Goal: Task Accomplishment & Management: Use online tool/utility

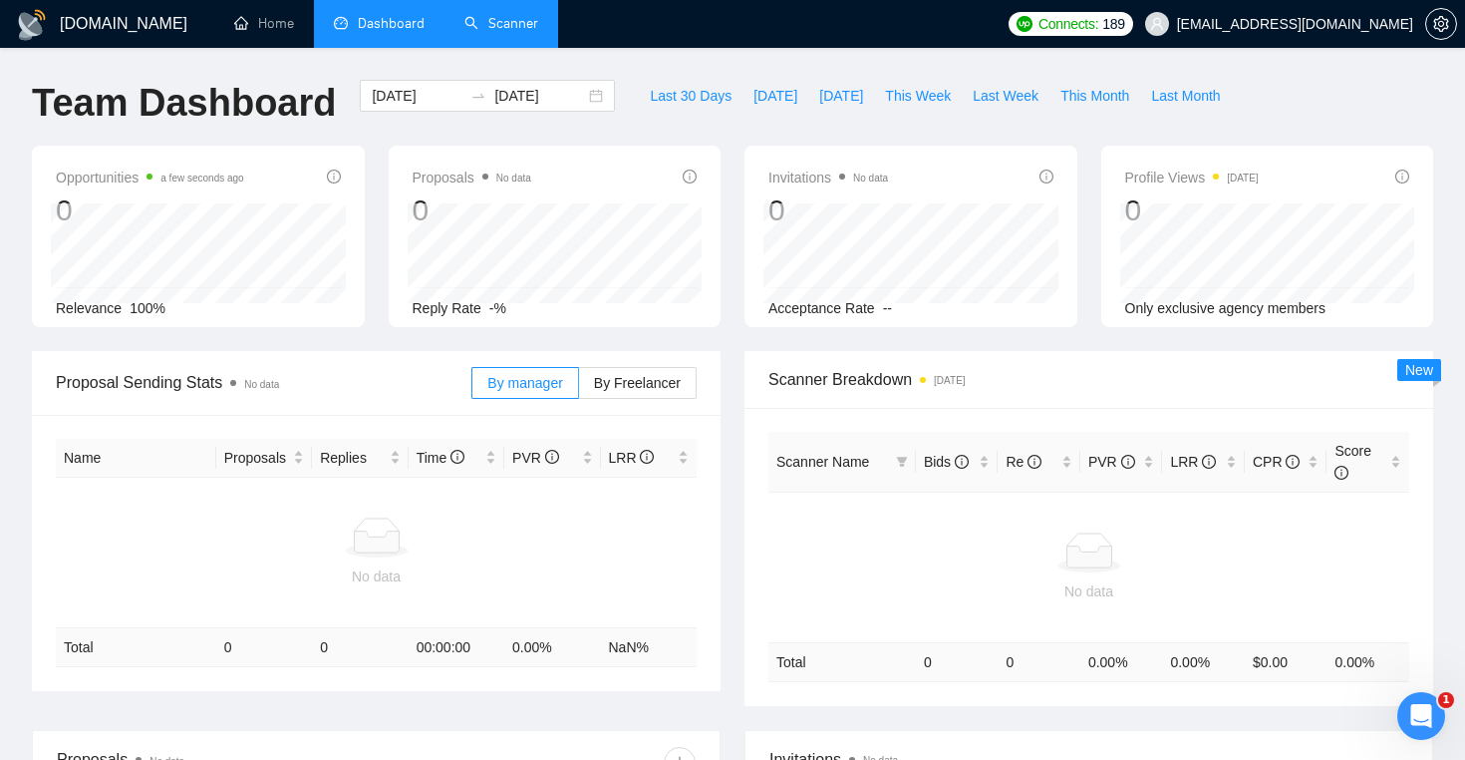
click at [513, 22] on link "Scanner" at bounding box center [502, 23] width 74 height 17
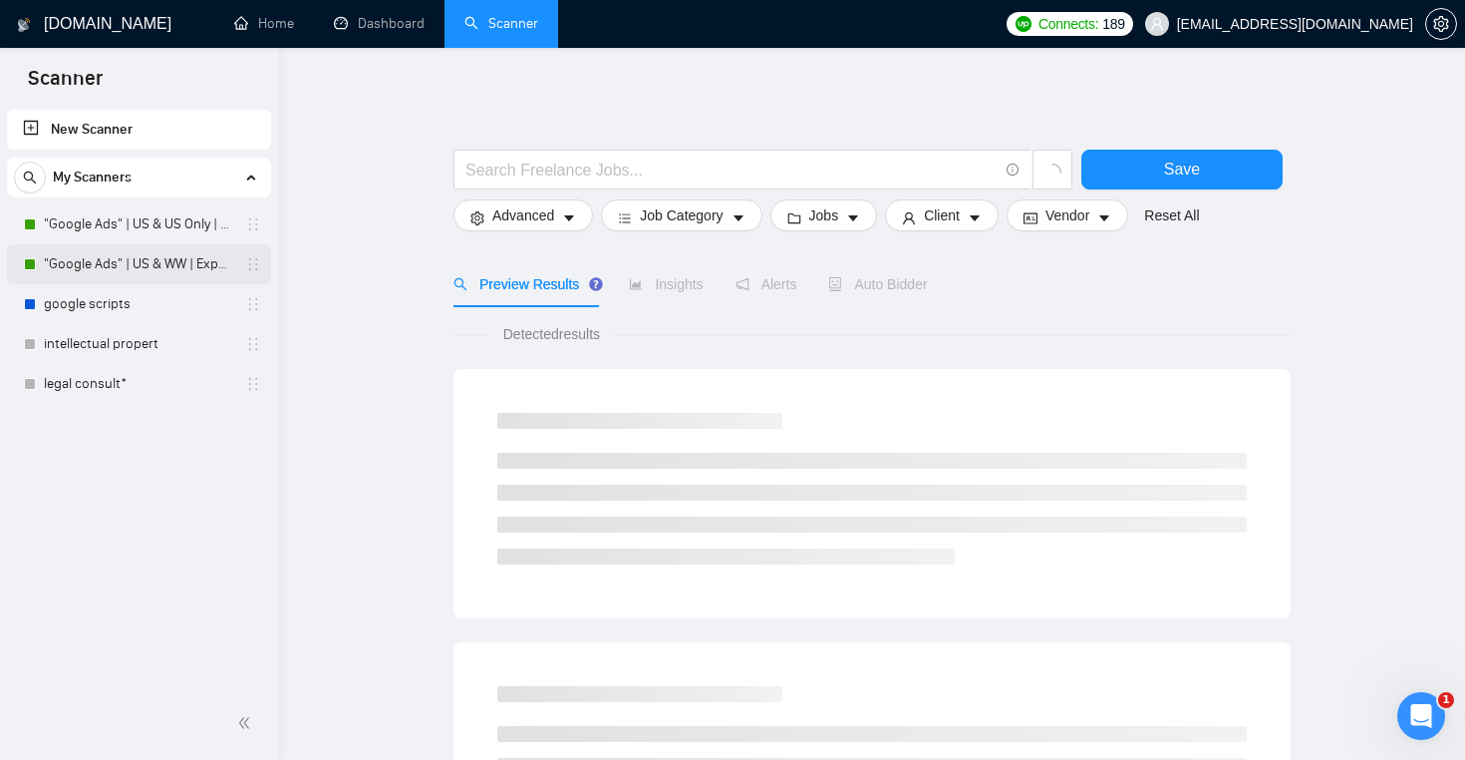
click at [174, 266] on link ""Google Ads" | US & WW | Expert" at bounding box center [138, 264] width 189 height 40
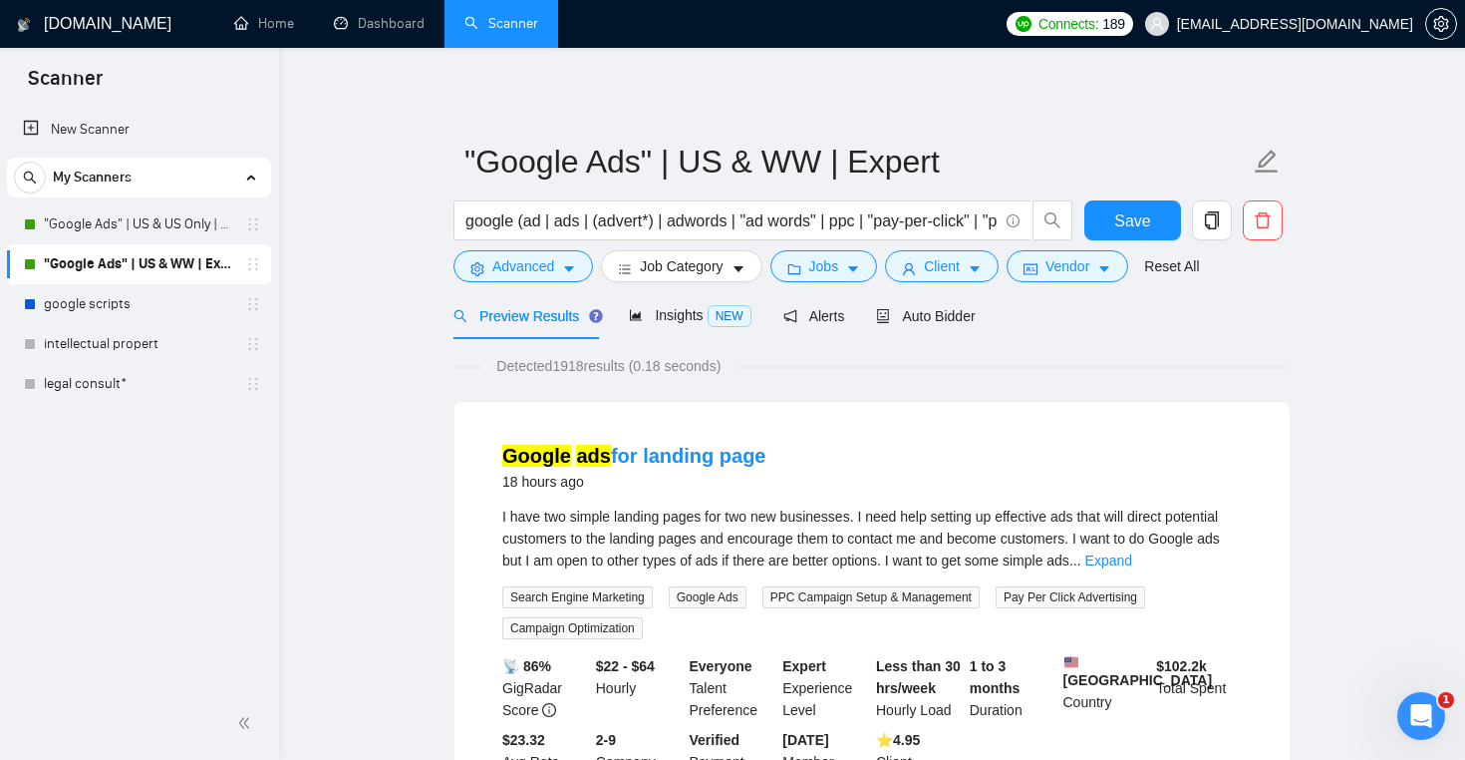
click at [282, 32] on link "Home" at bounding box center [264, 23] width 60 height 17
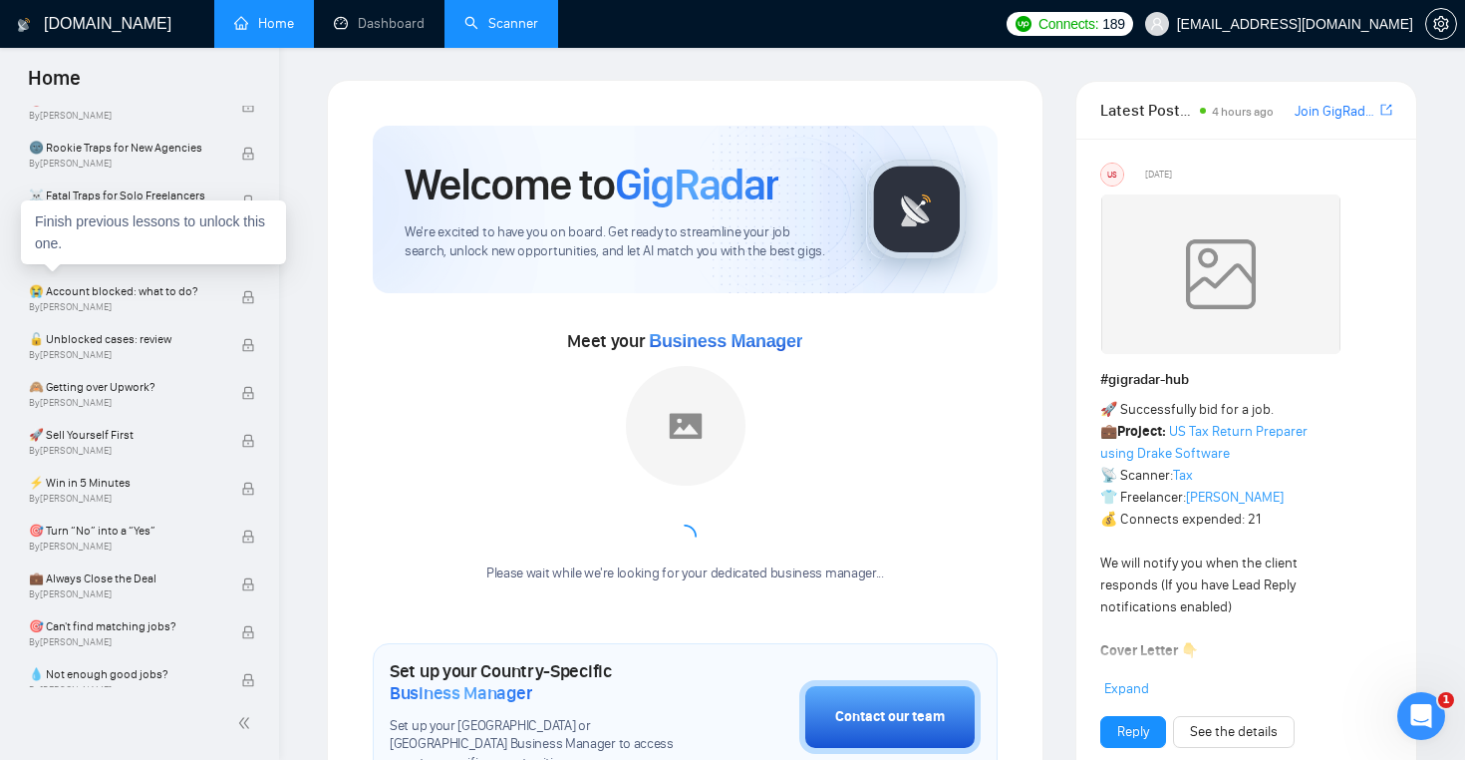
scroll to position [555, 0]
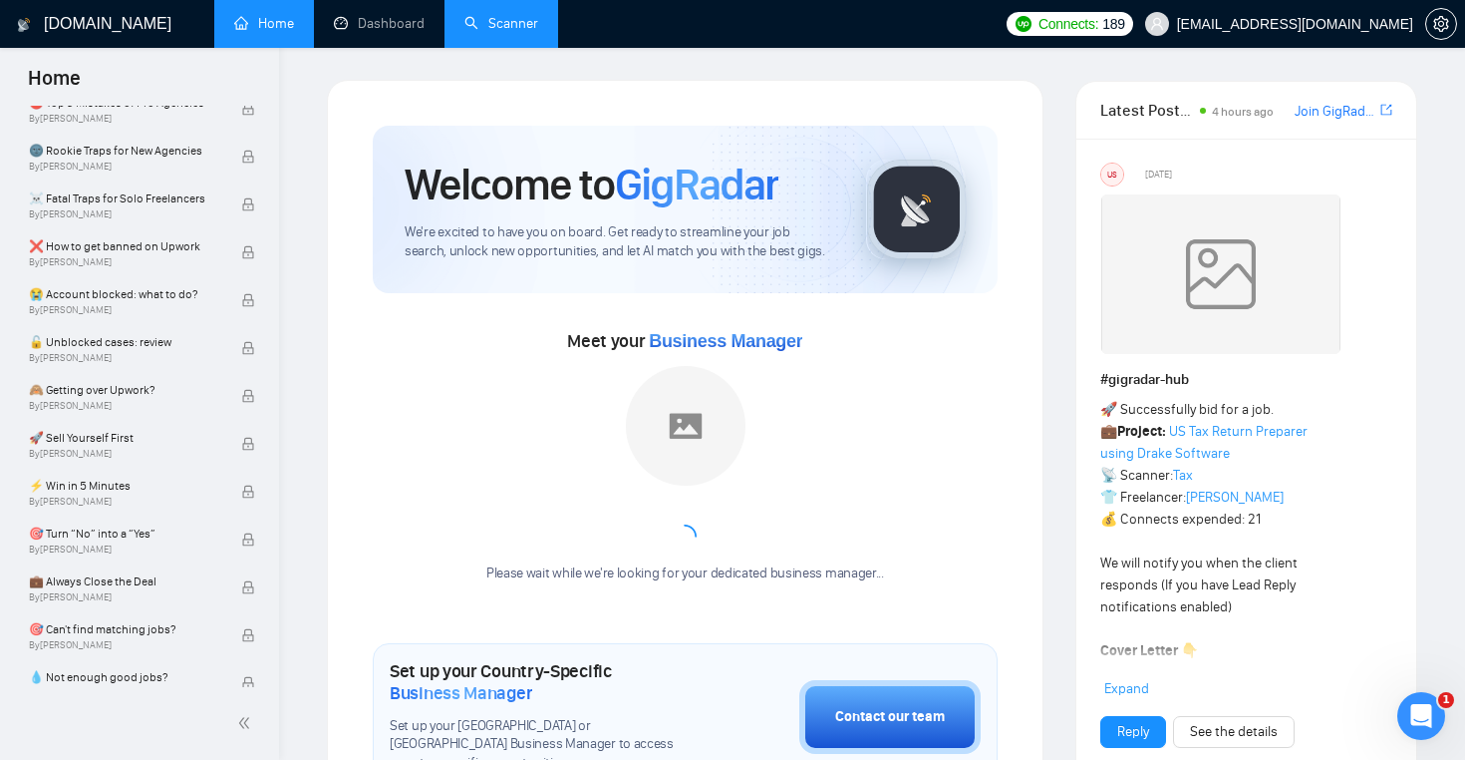
click at [491, 15] on link "Scanner" at bounding box center [502, 23] width 74 height 17
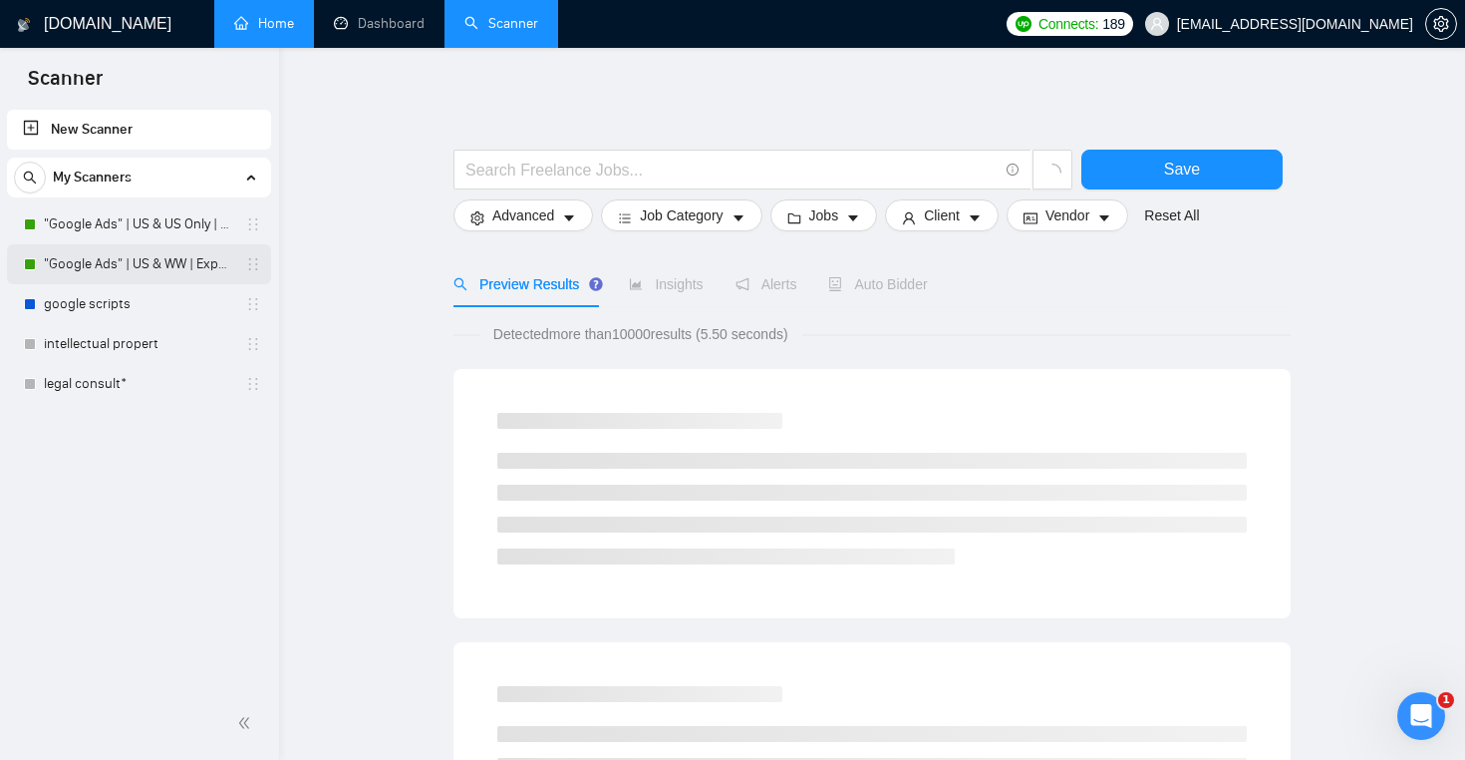
click at [142, 263] on link ""Google Ads" | US & WW | Expert" at bounding box center [138, 264] width 189 height 40
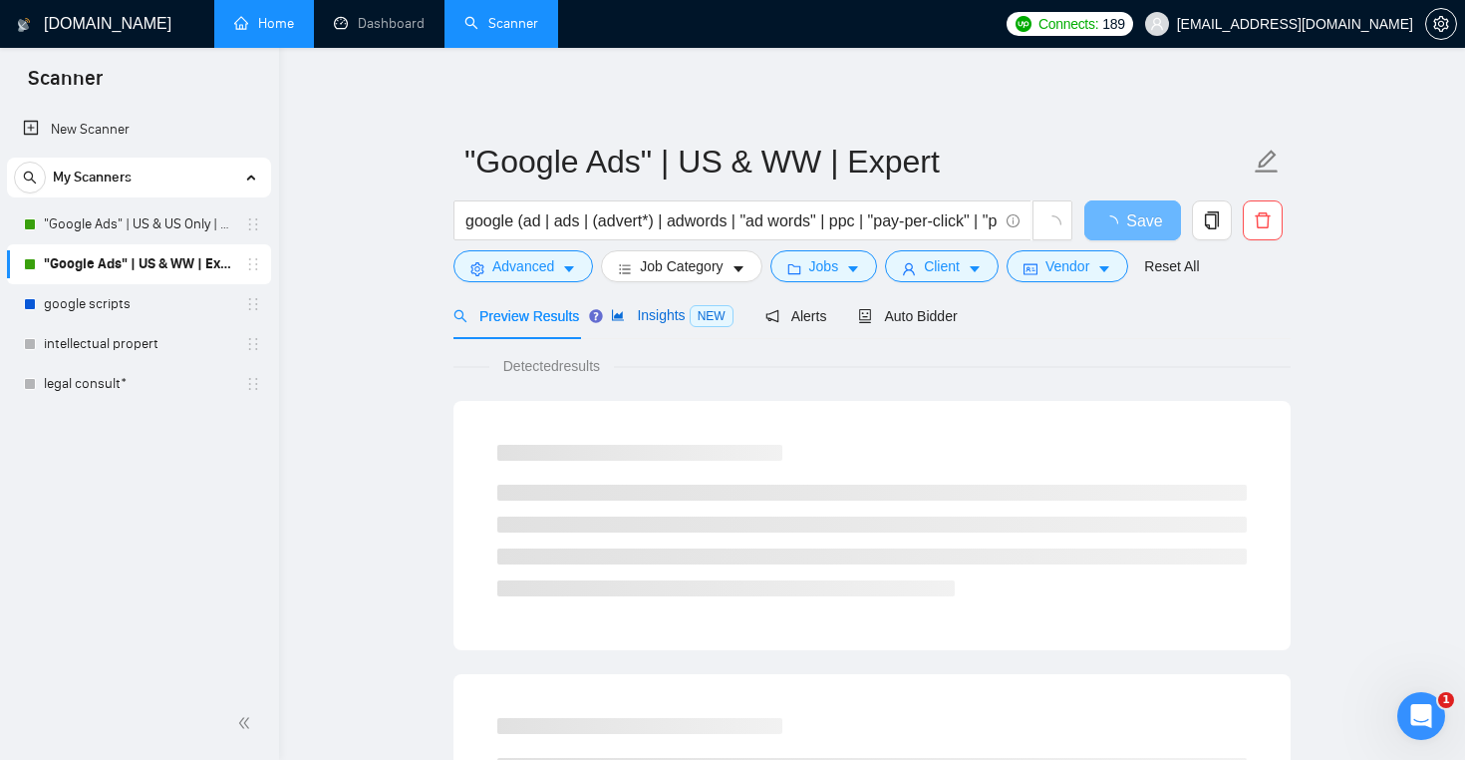
click at [665, 308] on span "Insights NEW" at bounding box center [672, 315] width 122 height 16
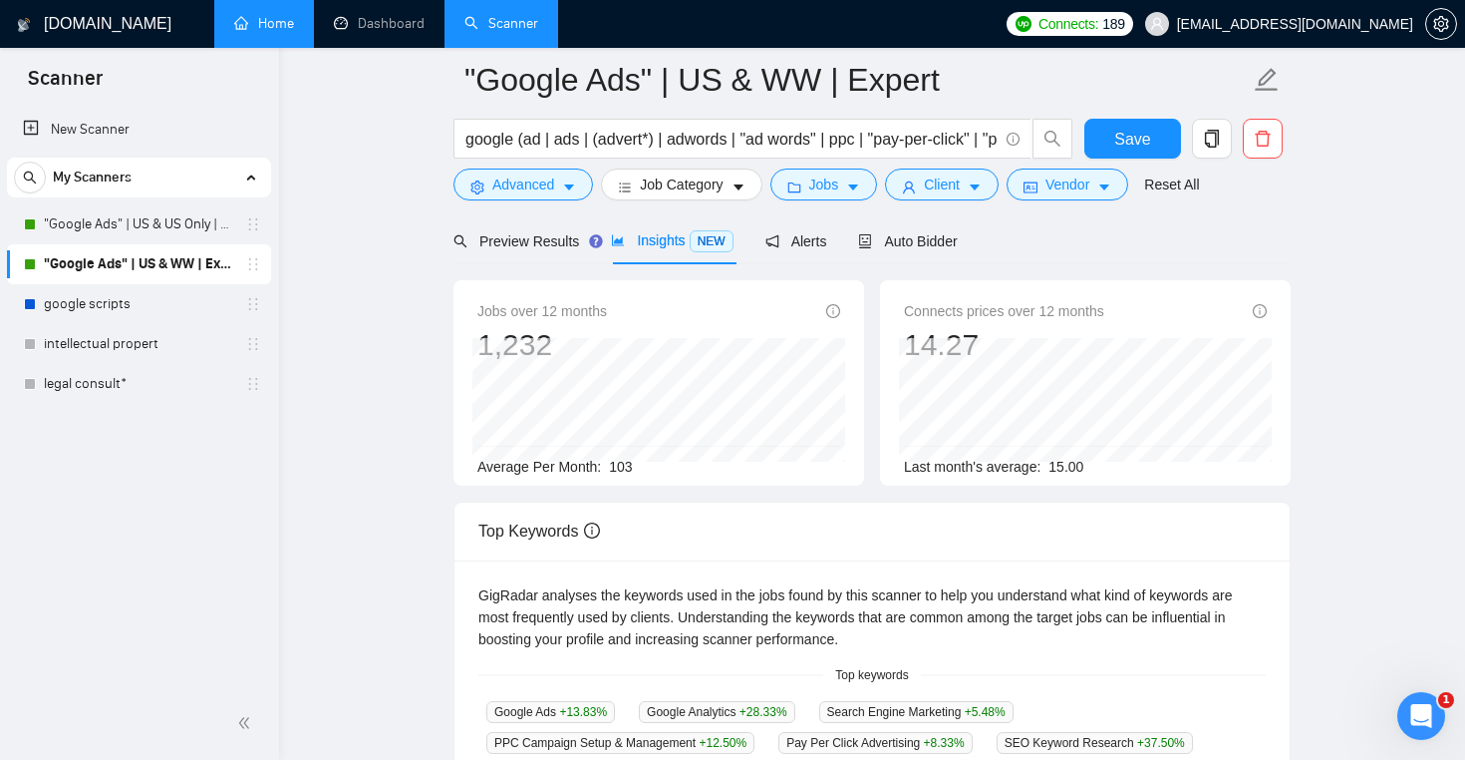
scroll to position [364, 0]
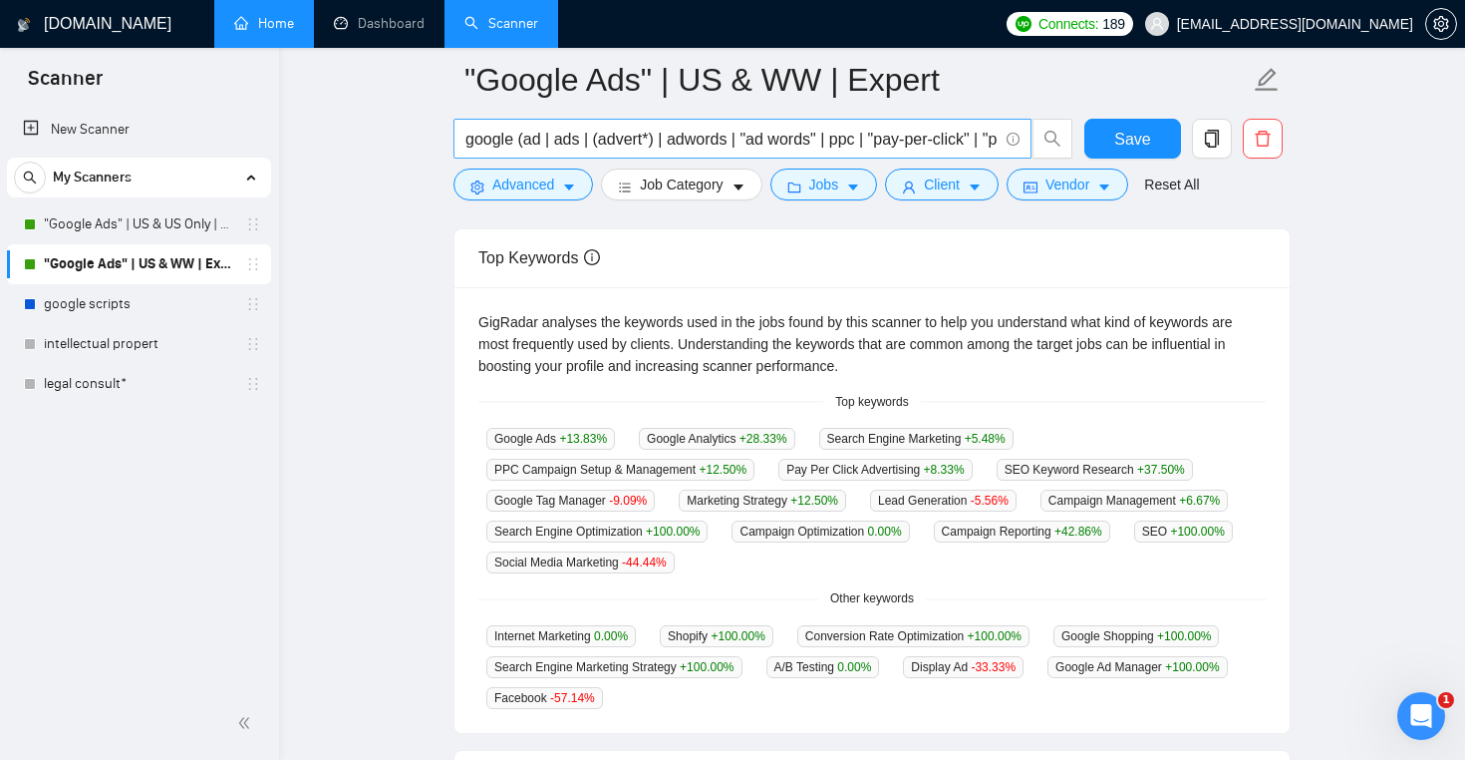
click at [609, 132] on input "google (ad | ads | (advert*) | adwords | "ad words" | ppc | "pay-per-click" | "…" at bounding box center [732, 139] width 532 height 25
click at [391, 232] on main ""Google Ads" | US & WW | Expert google (ad | ads | (advert*) | adwords | "ad wo…" at bounding box center [872, 423] width 1123 height 1415
click at [636, 144] on input "google (ad | ads | (advert*) | adwords | "ad words" | ppc | "pay-per-click" | "…" at bounding box center [732, 139] width 532 height 25
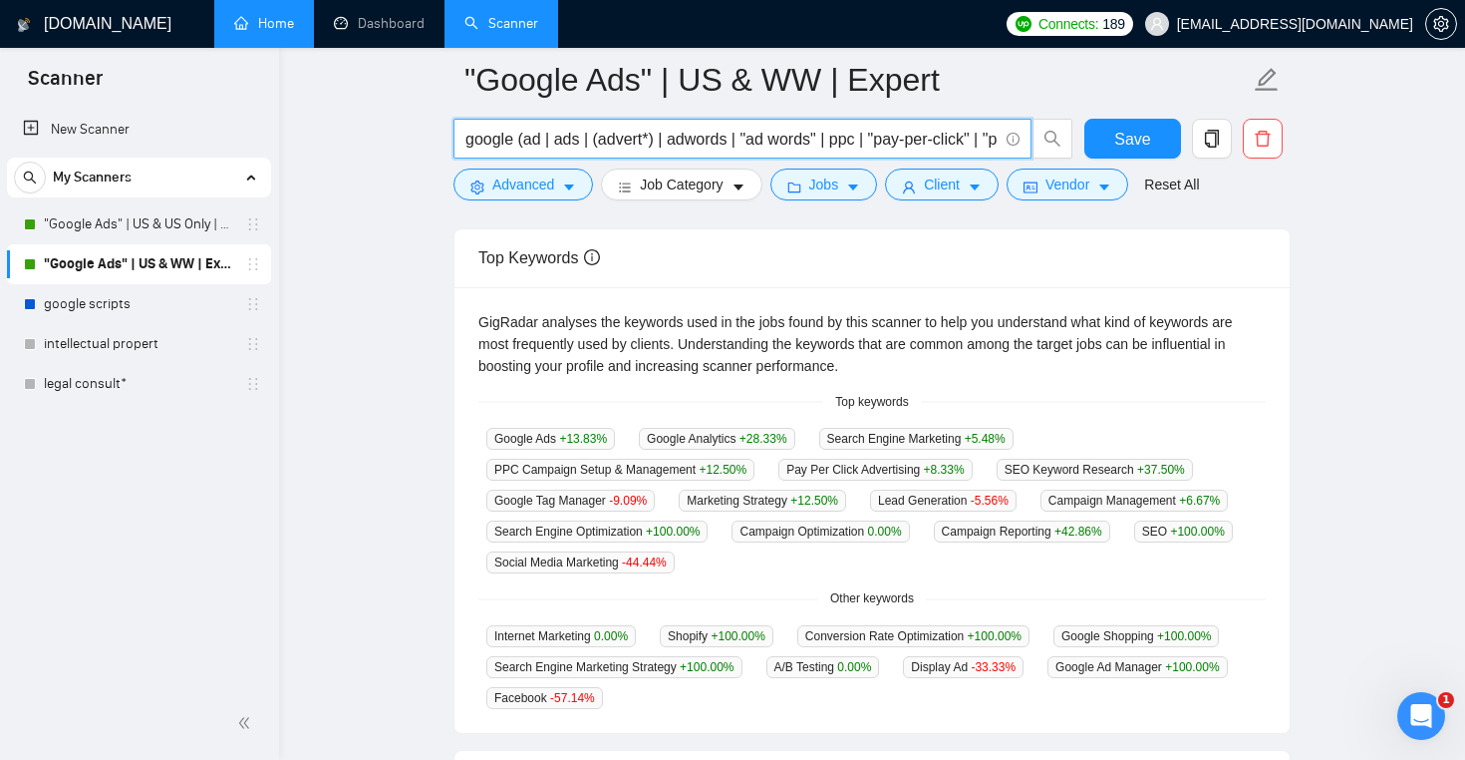
click at [636, 144] on input "google (ad | ads | (advert*) | adwords | "ad words" | ppc | "pay-per-click" | "…" at bounding box center [732, 139] width 532 height 25
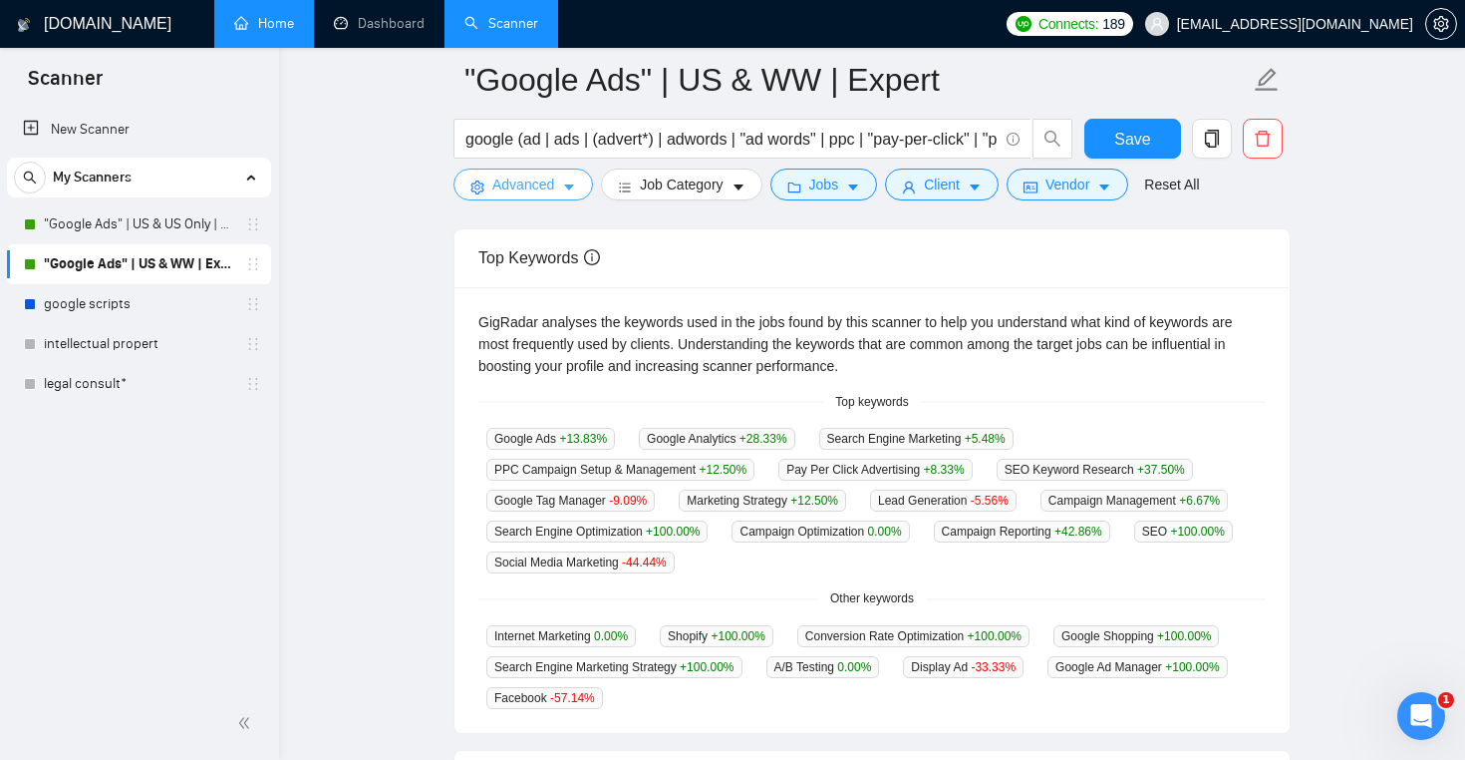
click at [554, 188] on span "Advanced" at bounding box center [523, 184] width 62 height 22
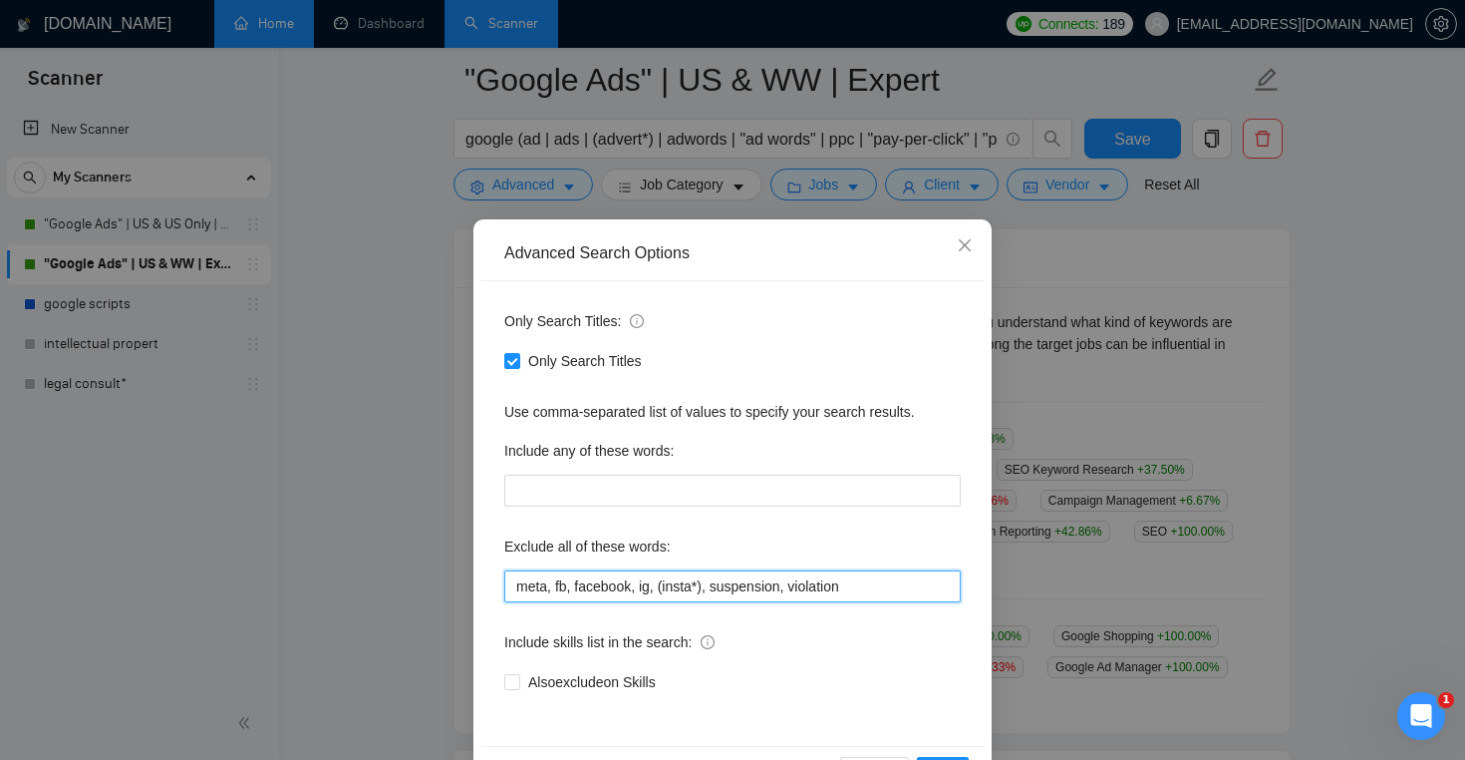
click at [650, 579] on input "meta, fb, facebook, ig, (insta*), suspension, violation" at bounding box center [732, 586] width 457 height 32
click at [973, 236] on span "Close" at bounding box center [965, 246] width 54 height 54
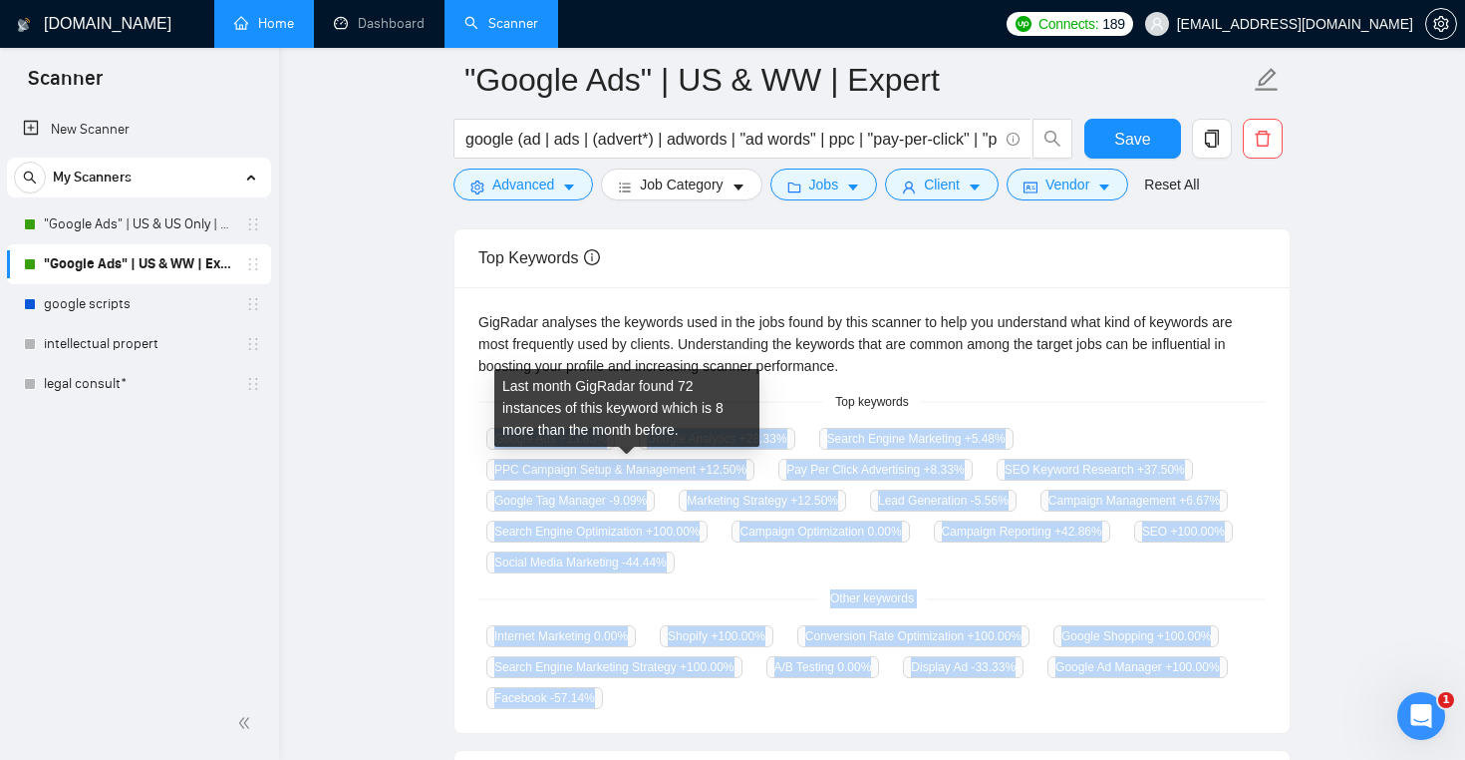
drag, startPoint x: 836, startPoint y: 702, endPoint x: 475, endPoint y: 448, distance: 442.3
click at [475, 448] on div "GigRadar analyses the keywords used in the jobs found by this scanner to help y…" at bounding box center [872, 510] width 835 height 447
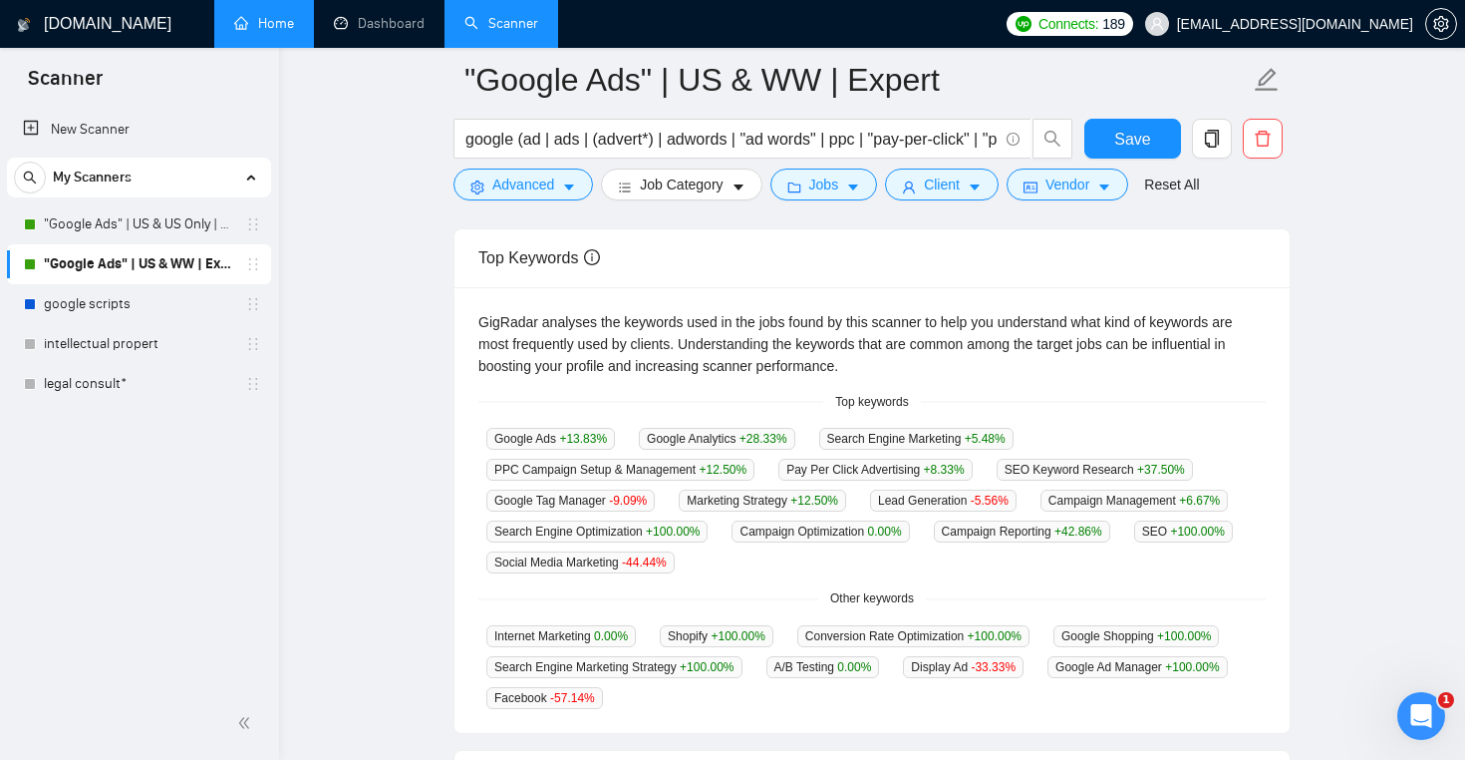
click at [435, 429] on main ""Google Ads" | US & WW | Expert google (ad | ads | (advert*) | adwords | "ad wo…" at bounding box center [872, 423] width 1123 height 1415
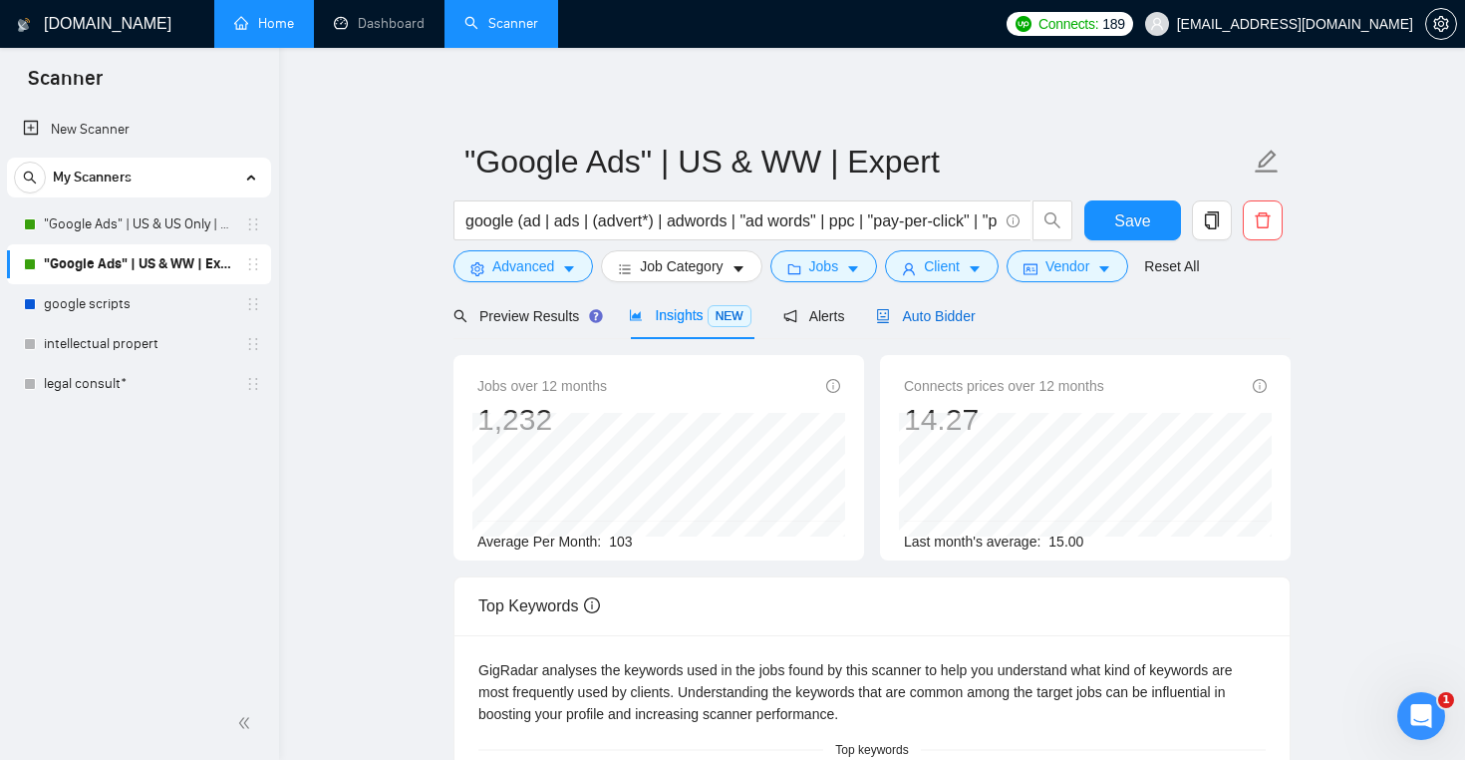
click at [949, 325] on div "Auto Bidder" at bounding box center [925, 316] width 99 height 22
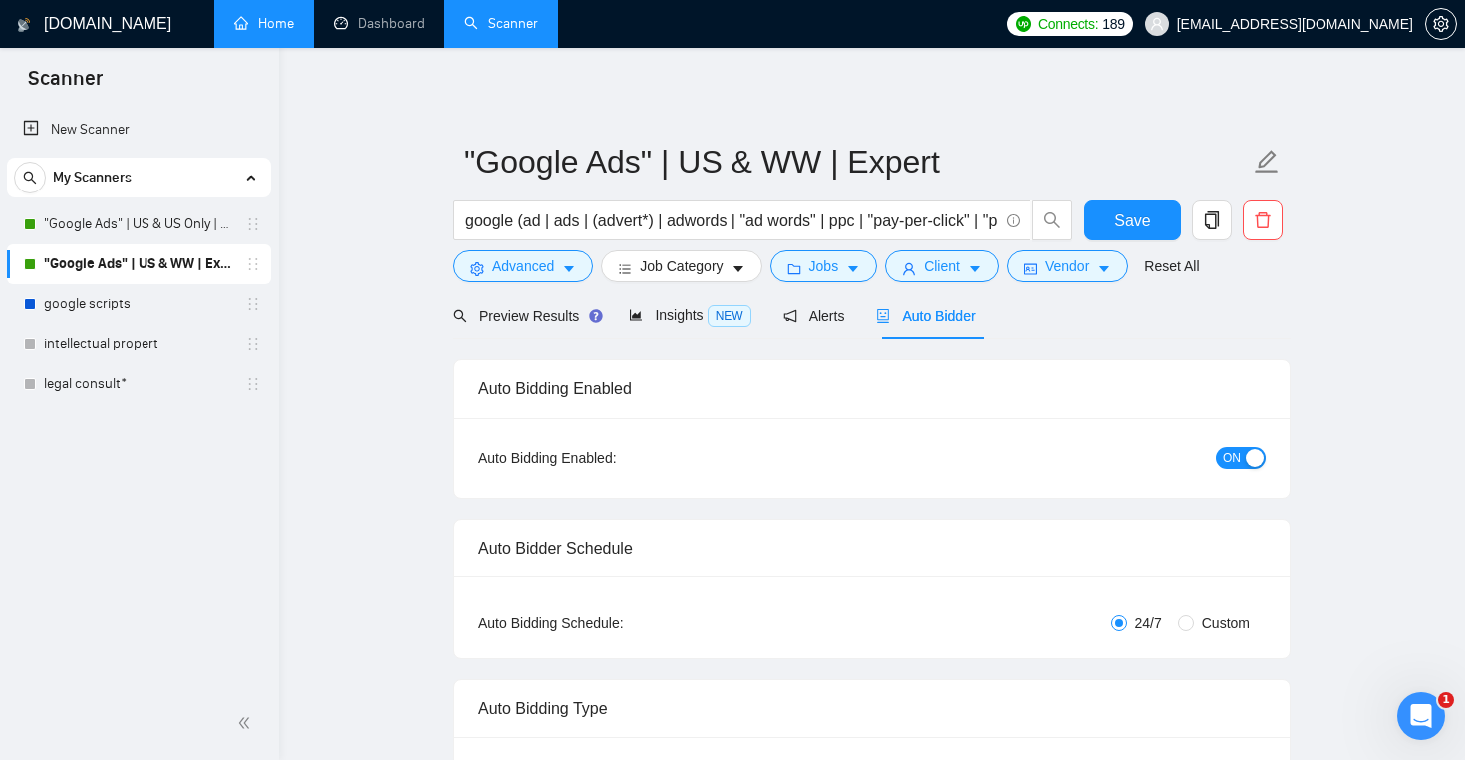
checkbox input "true"
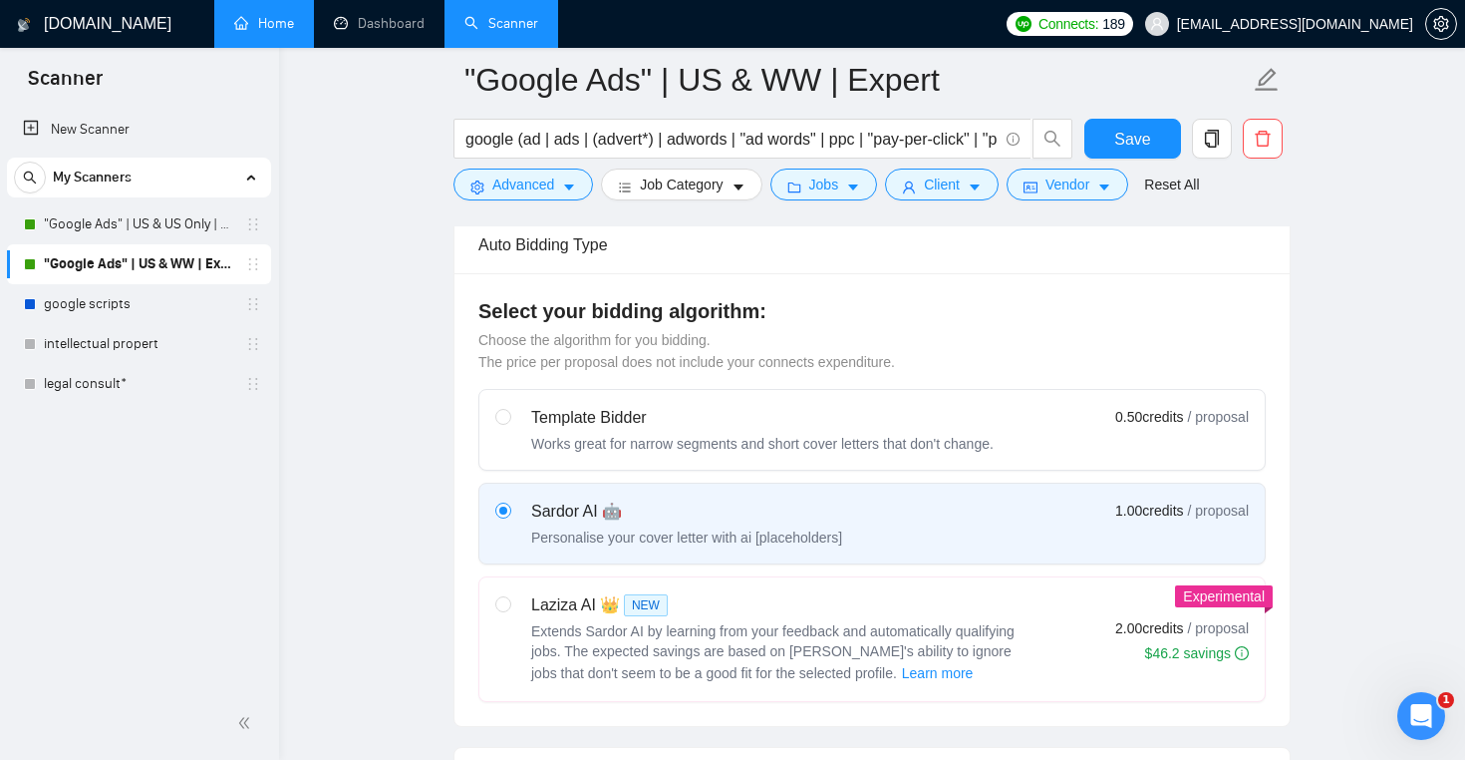
scroll to position [476, 0]
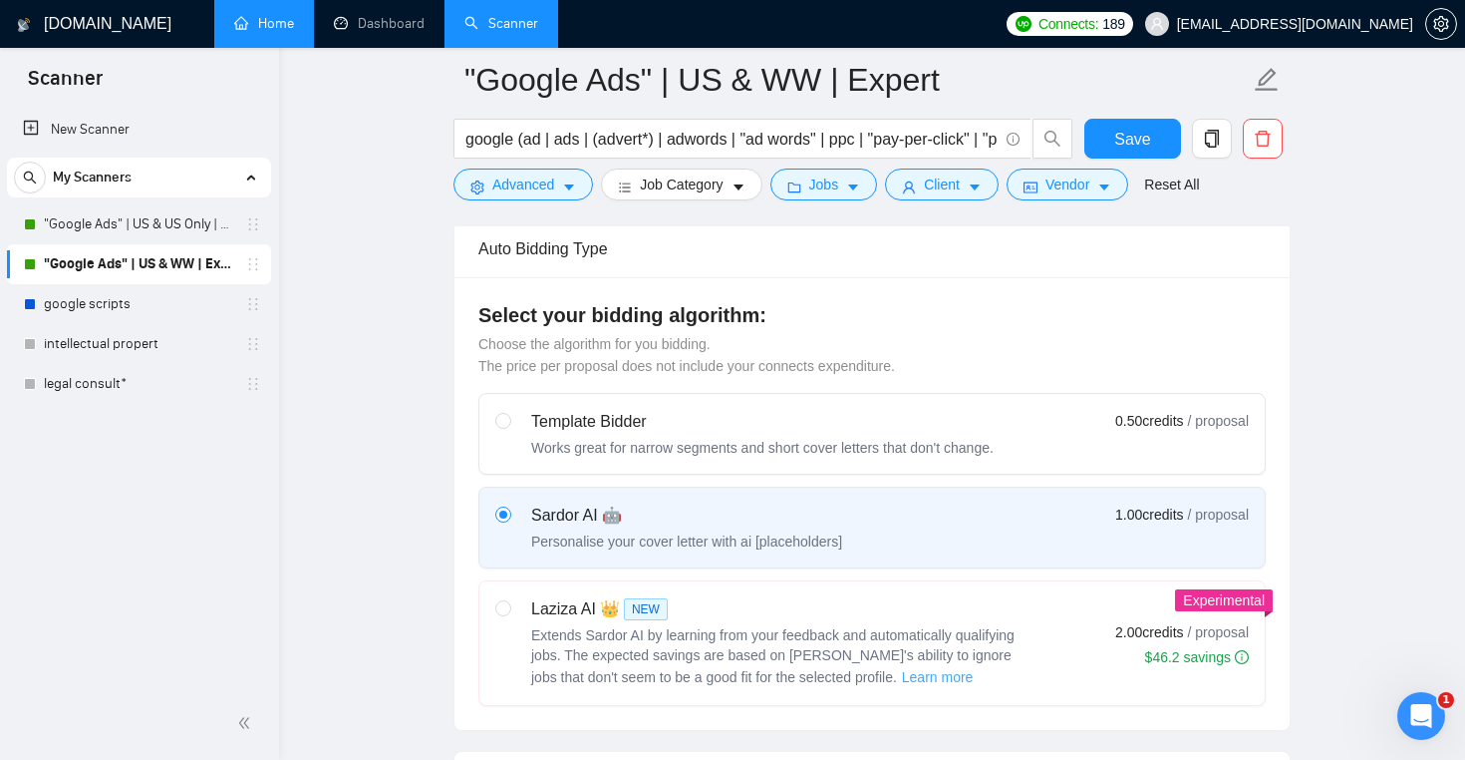
click at [920, 681] on span "Learn more" at bounding box center [938, 677] width 72 height 22
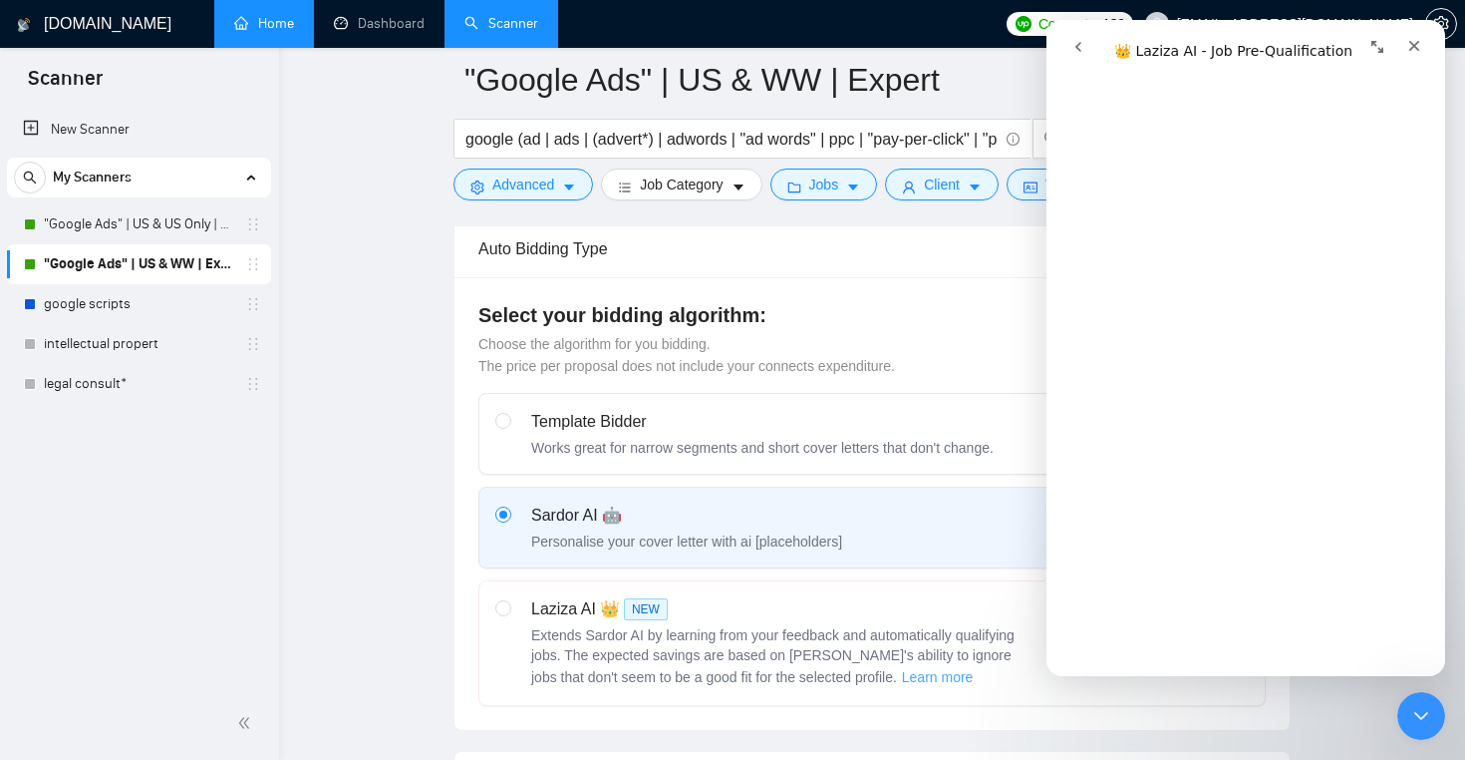
scroll to position [629, 0]
click at [529, 194] on span "Advanced" at bounding box center [523, 184] width 62 height 22
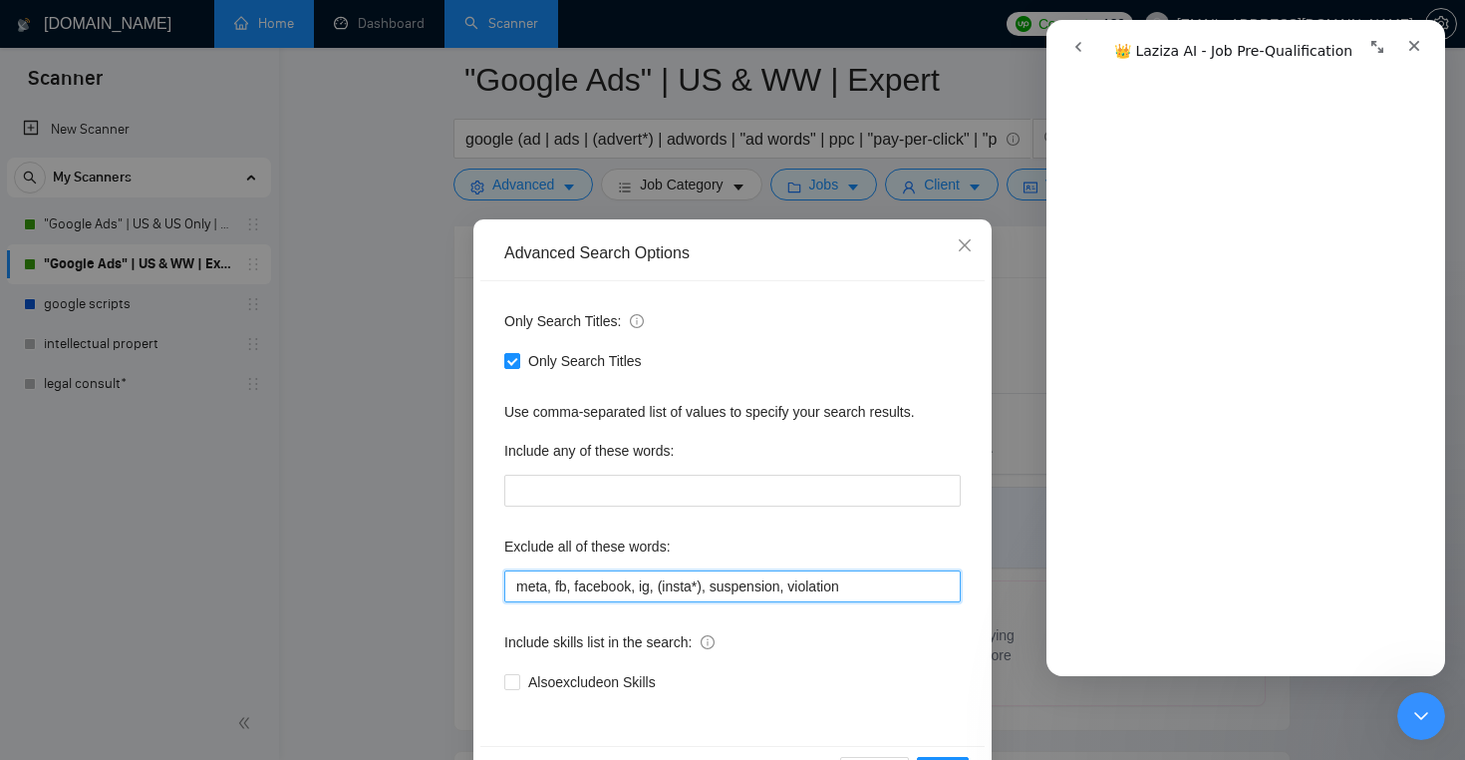
click at [693, 589] on input "meta, fb, facebook, ig, (insta*), suspension, violation" at bounding box center [732, 586] width 457 height 32
click at [958, 251] on icon "close" at bounding box center [965, 245] width 16 height 16
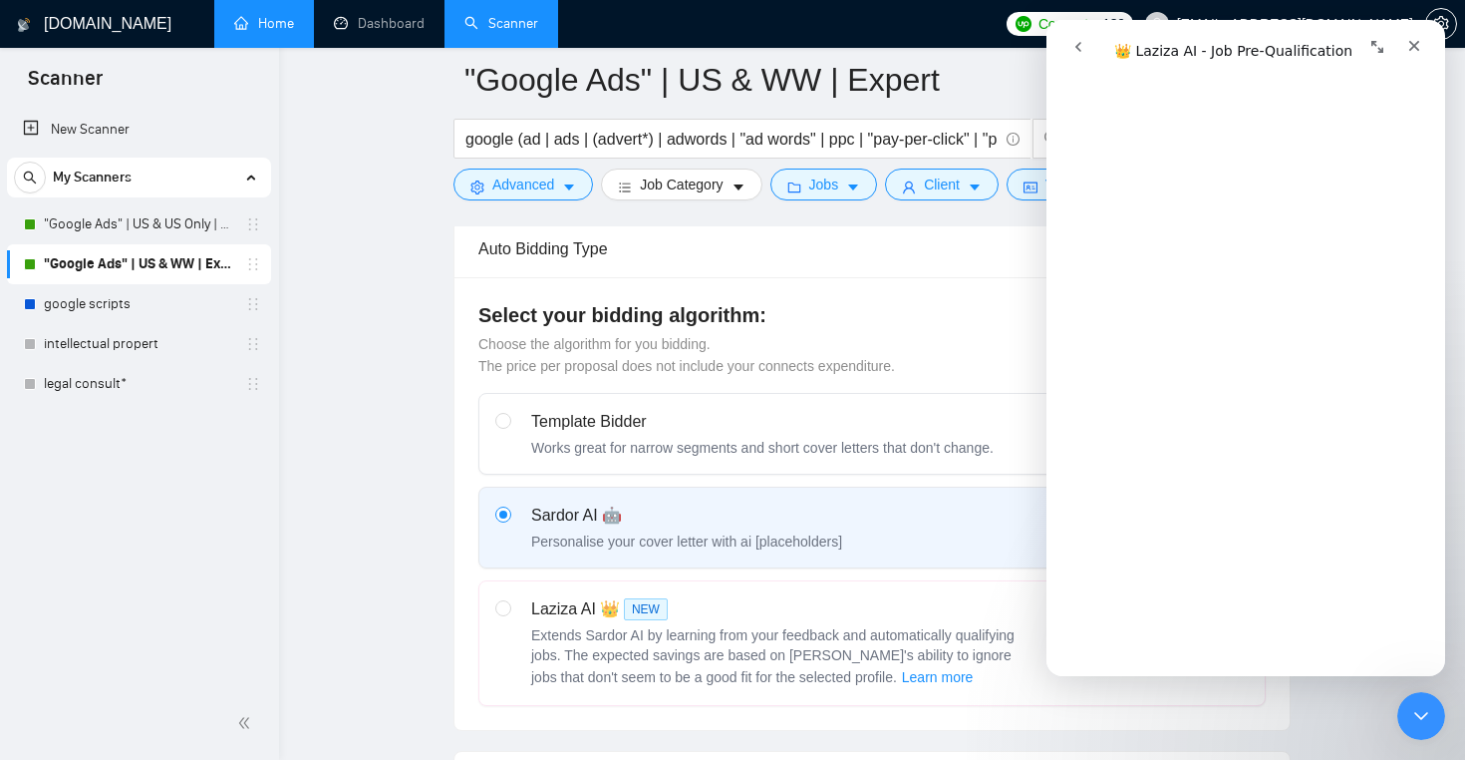
click at [1091, 66] on nav "Intercom messenger" at bounding box center [1246, 47] width 399 height 54
click at [1083, 59] on button "go back" at bounding box center [1079, 47] width 38 height 38
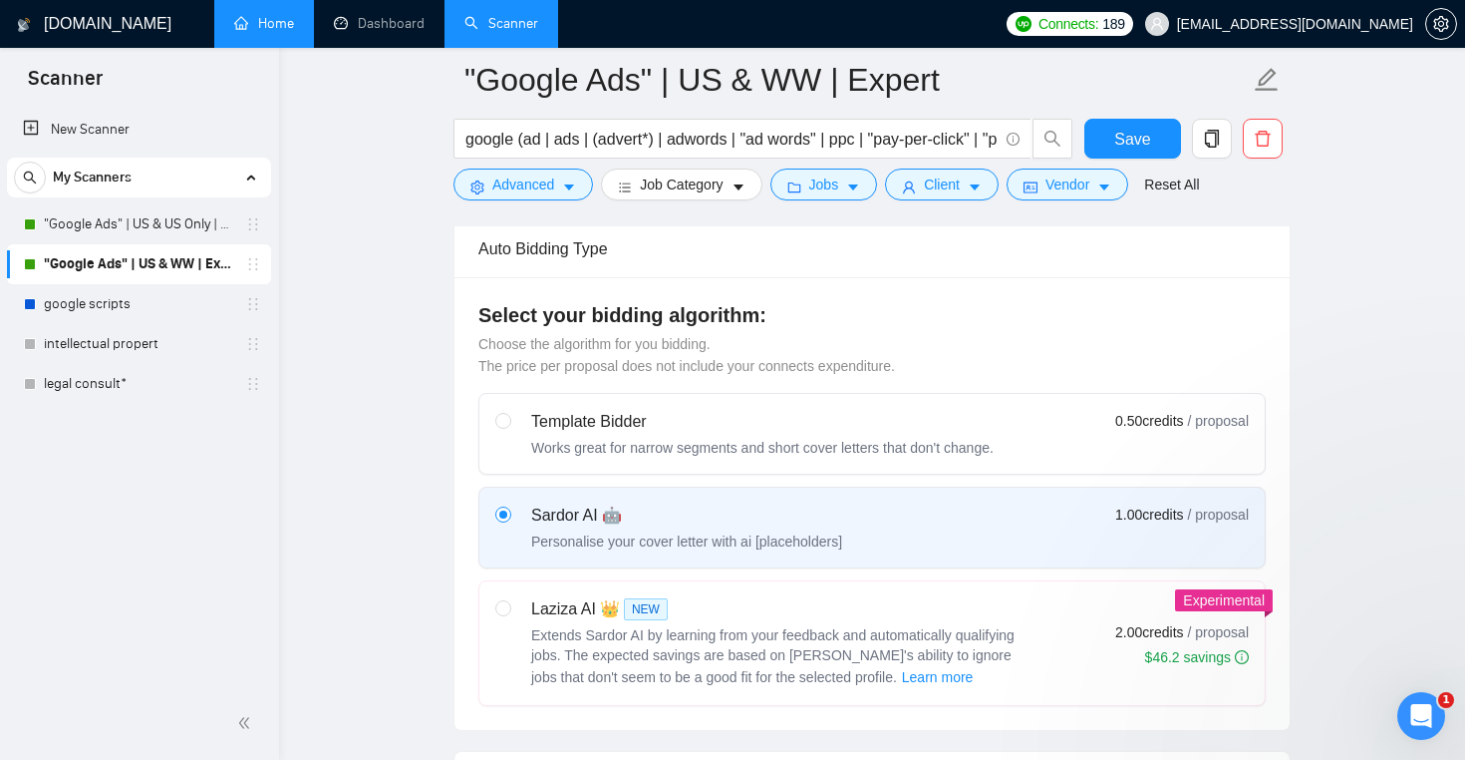
scroll to position [0, 0]
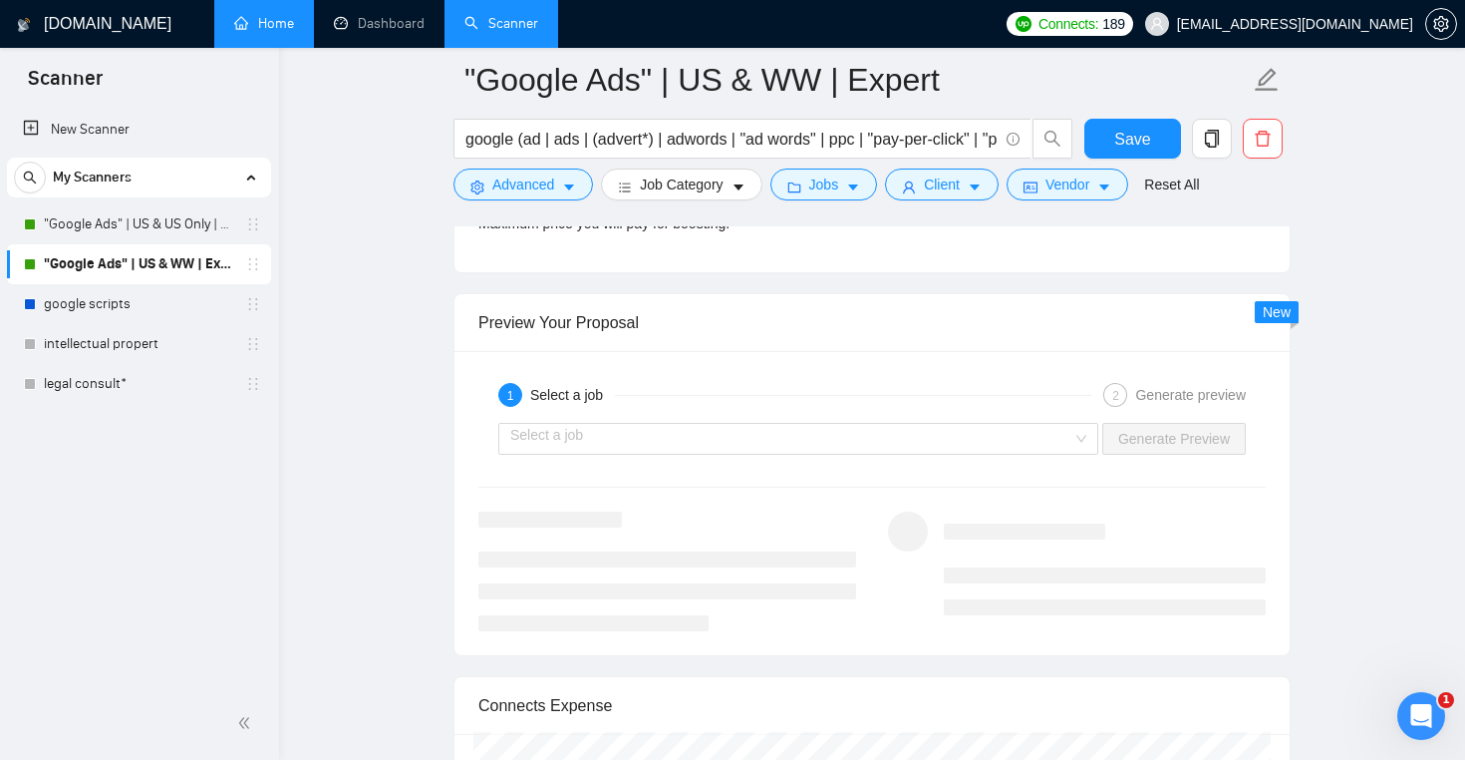
scroll to position [3753, 0]
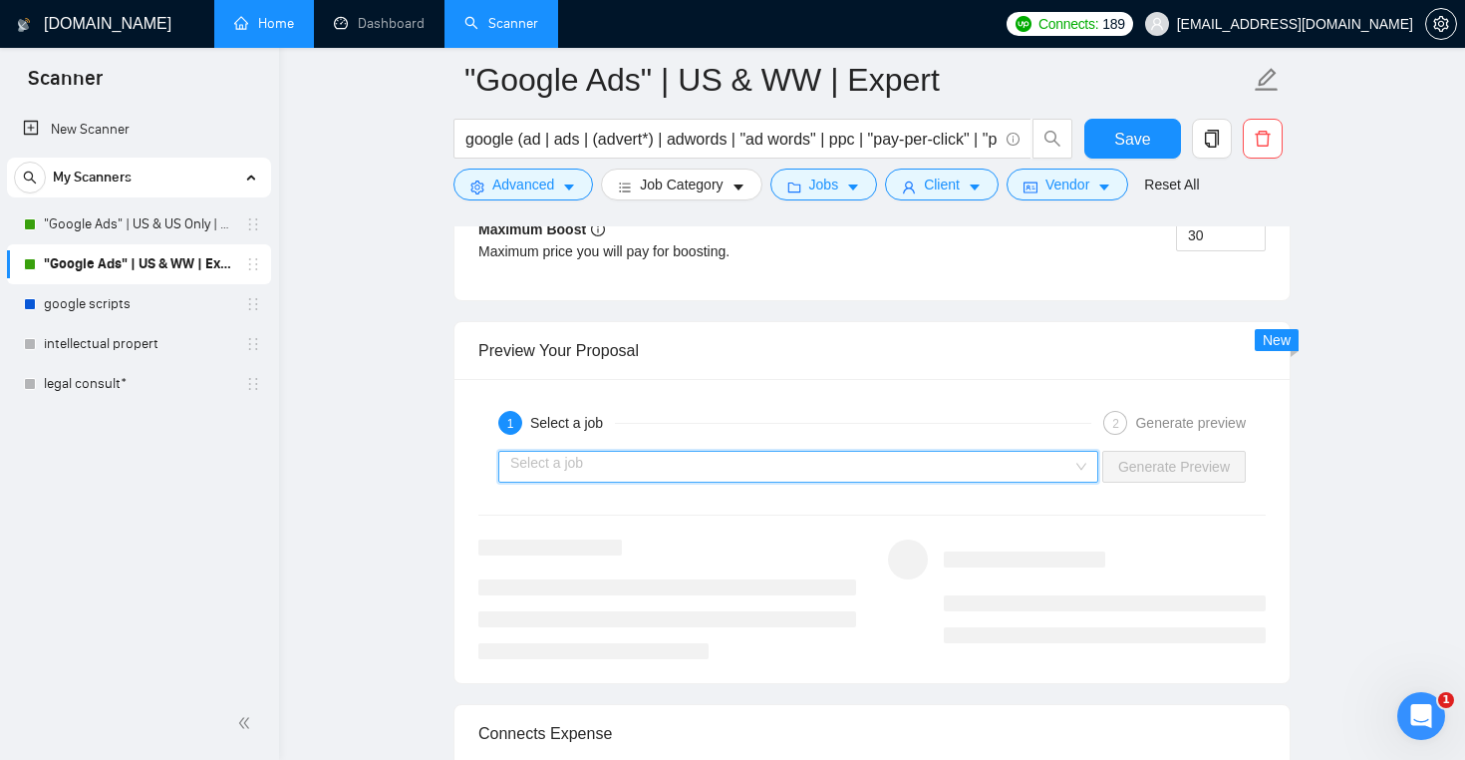
click at [709, 473] on input "search" at bounding box center [791, 467] width 562 height 30
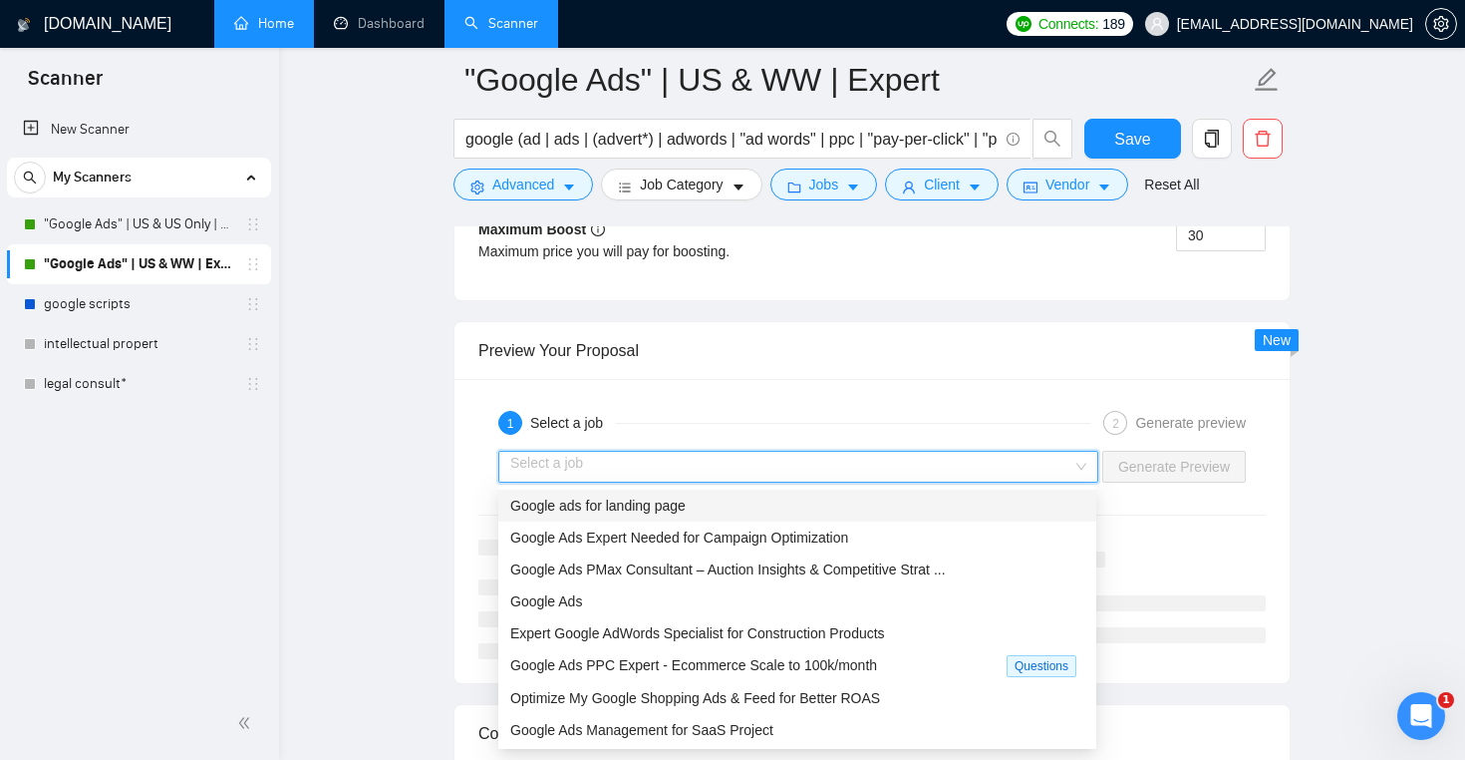
click at [862, 361] on div "Preview Your Proposal" at bounding box center [873, 350] width 788 height 57
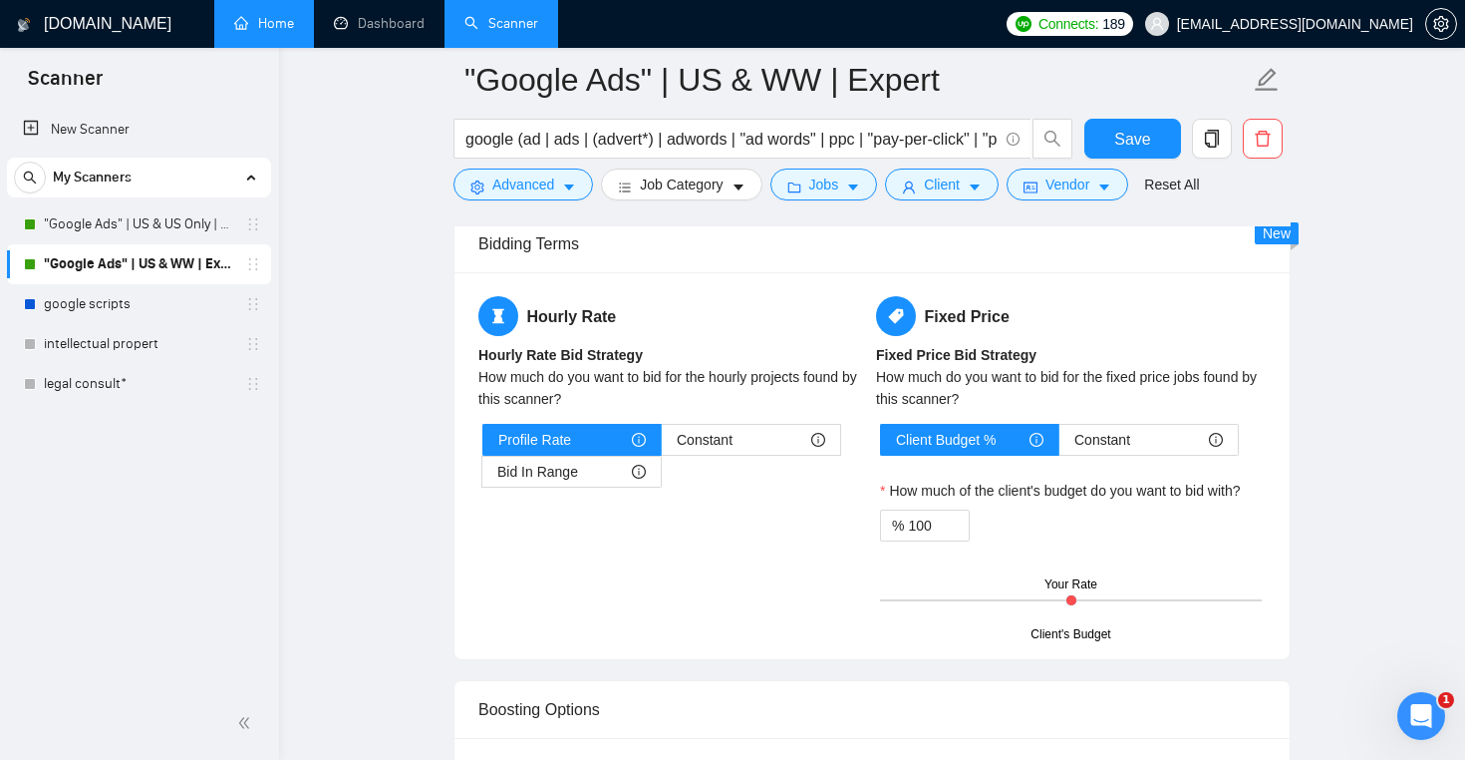
scroll to position [3078, 0]
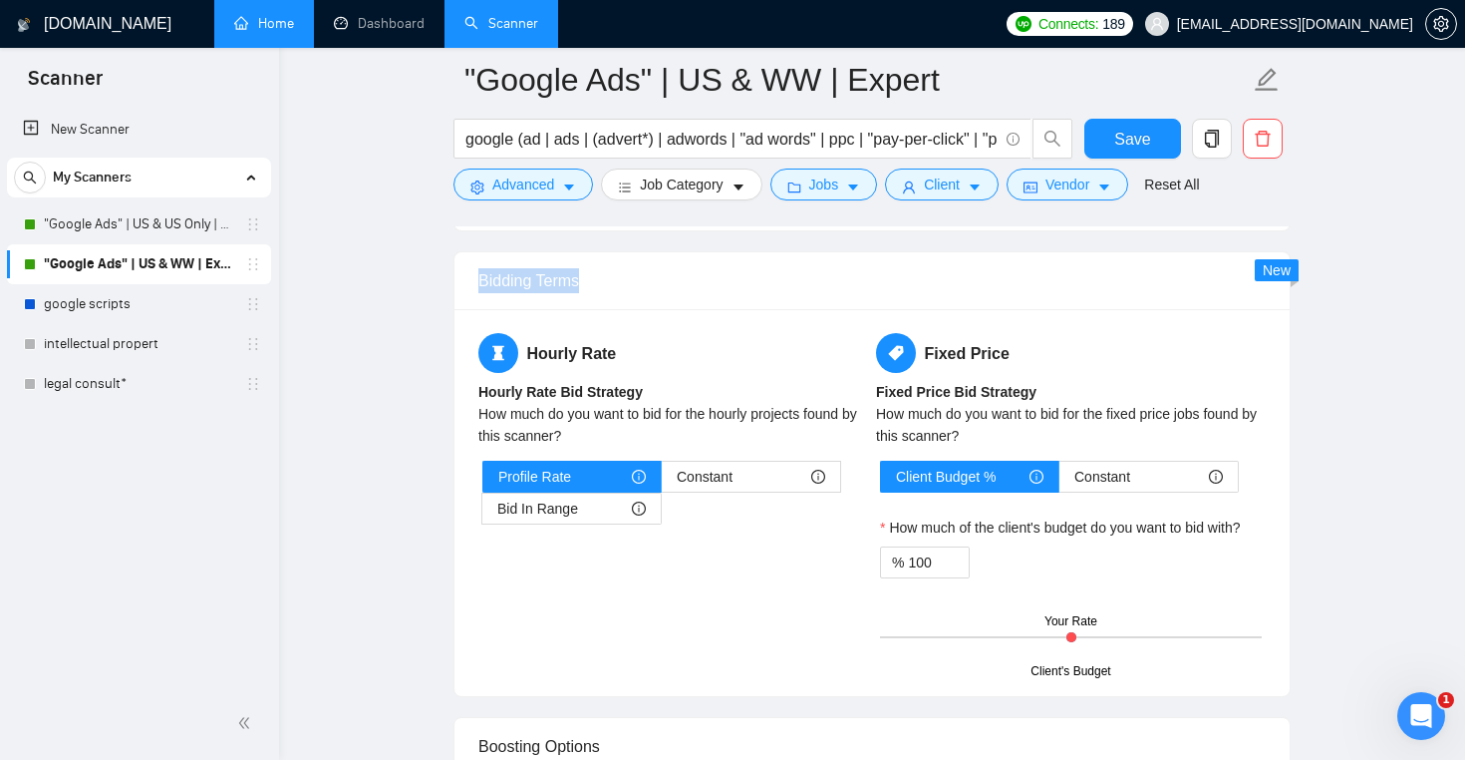
drag, startPoint x: 588, startPoint y: 284, endPoint x: 443, endPoint y: 282, distance: 145.6
click at [443, 282] on main ""Google Ads" | US & WW | Expert google (ad | ads | (advert*) | adwords | "ad wo…" at bounding box center [872, 10] width 1123 height 6016
click at [377, 338] on main ""Google Ads" | US & WW | Expert google (ad | ads | (advert*) | adwords | "ad wo…" at bounding box center [872, 10] width 1123 height 6016
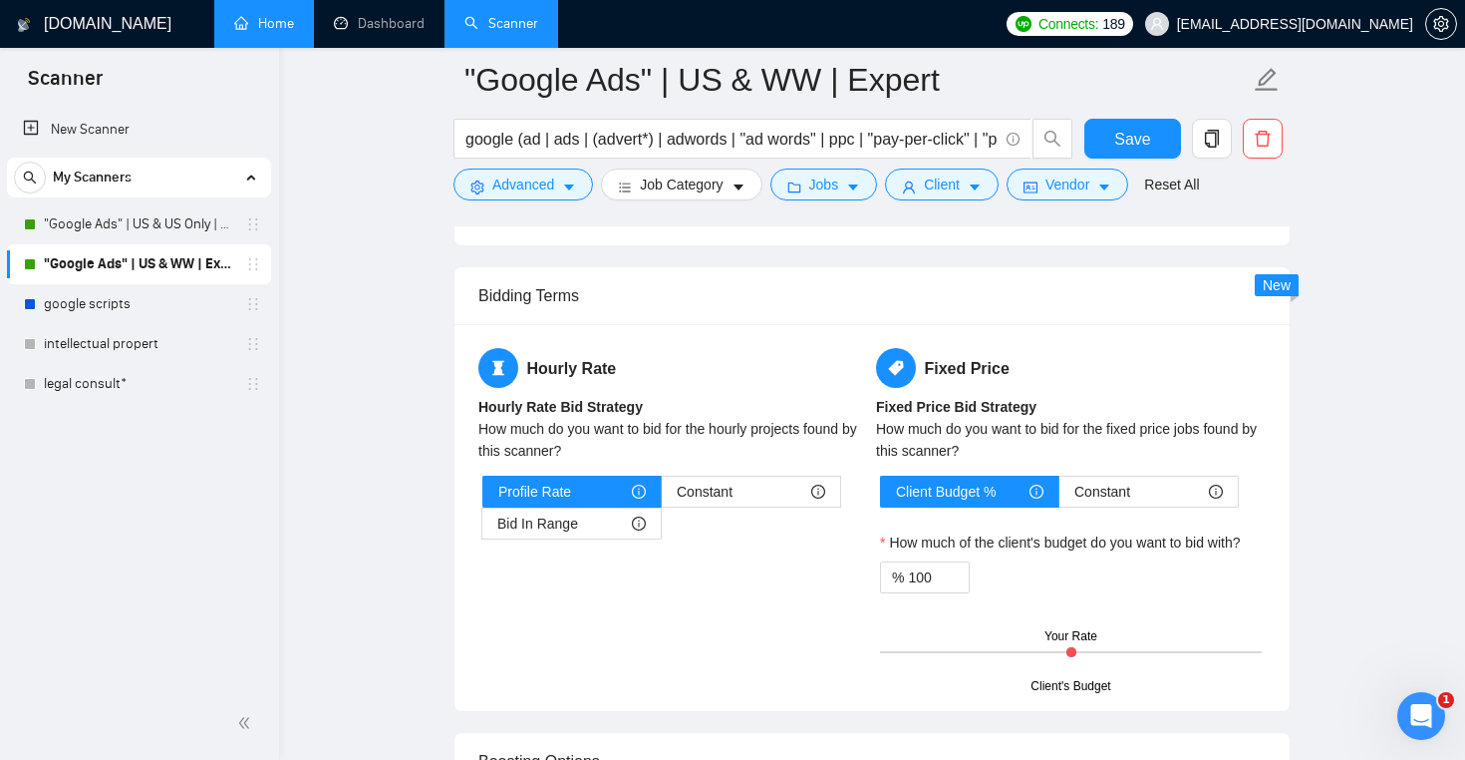
scroll to position [3057, 0]
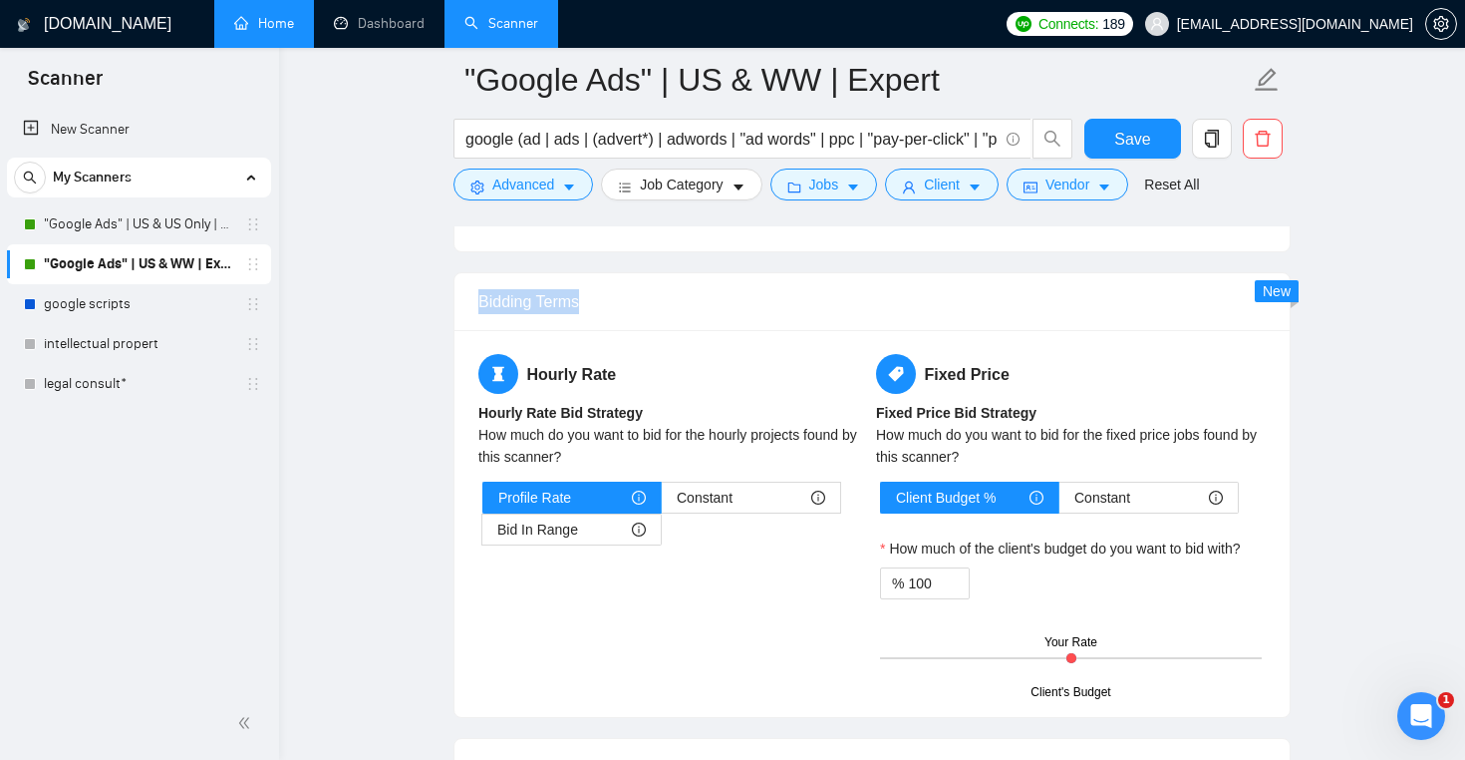
drag, startPoint x: 609, startPoint y: 306, endPoint x: 459, endPoint y: 294, distance: 151.0
click at [459, 294] on div "Bidding Terms" at bounding box center [872, 302] width 835 height 58
click at [715, 328] on div "Bidding Terms" at bounding box center [873, 301] width 788 height 57
click at [700, 497] on span "Constant" at bounding box center [705, 498] width 56 height 30
click at [662, 502] on input "Constant" at bounding box center [662, 502] width 0 height 0
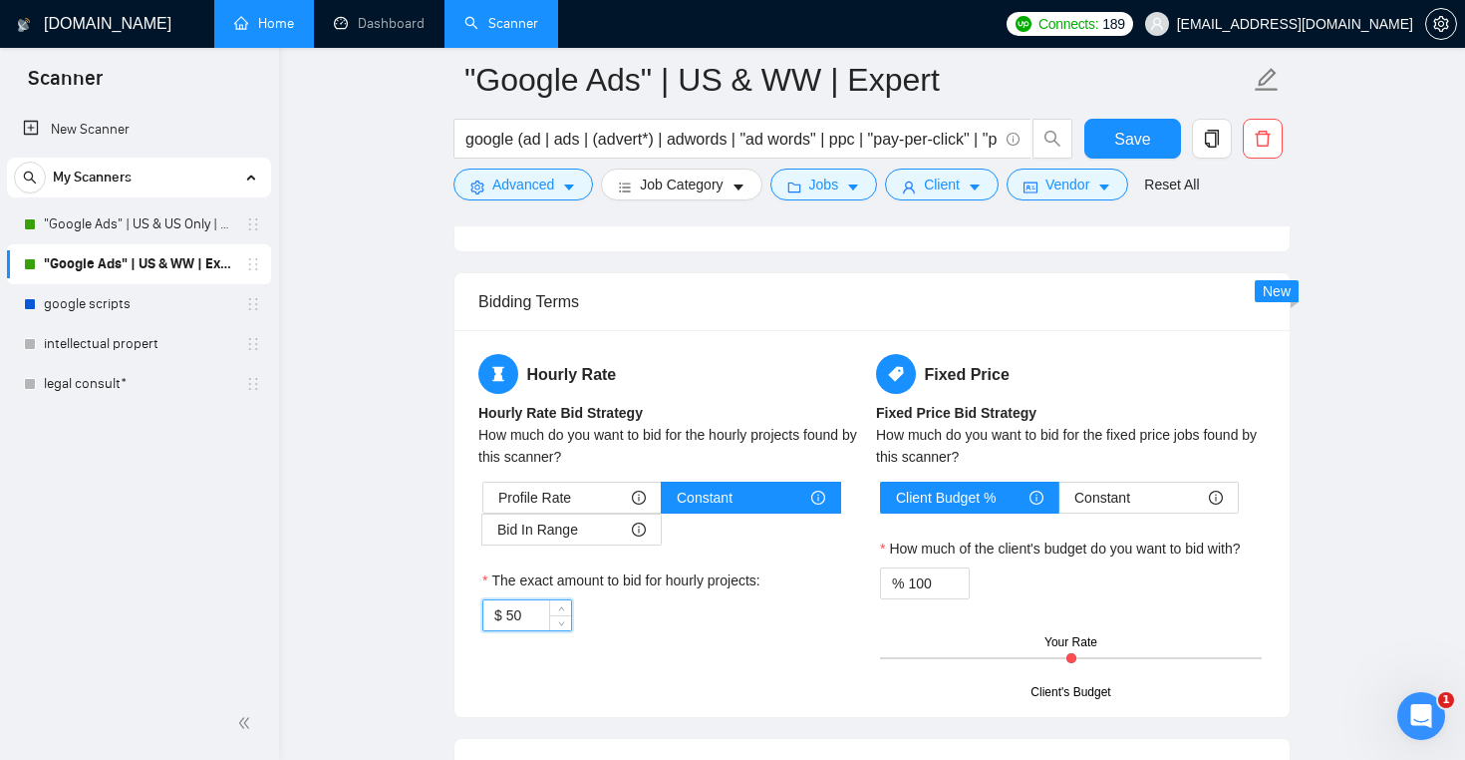
click at [522, 614] on input "50" at bounding box center [538, 615] width 65 height 30
click at [603, 494] on div "Profile Rate" at bounding box center [572, 498] width 148 height 30
click at [484, 502] on input "Profile Rate" at bounding box center [484, 502] width 0 height 0
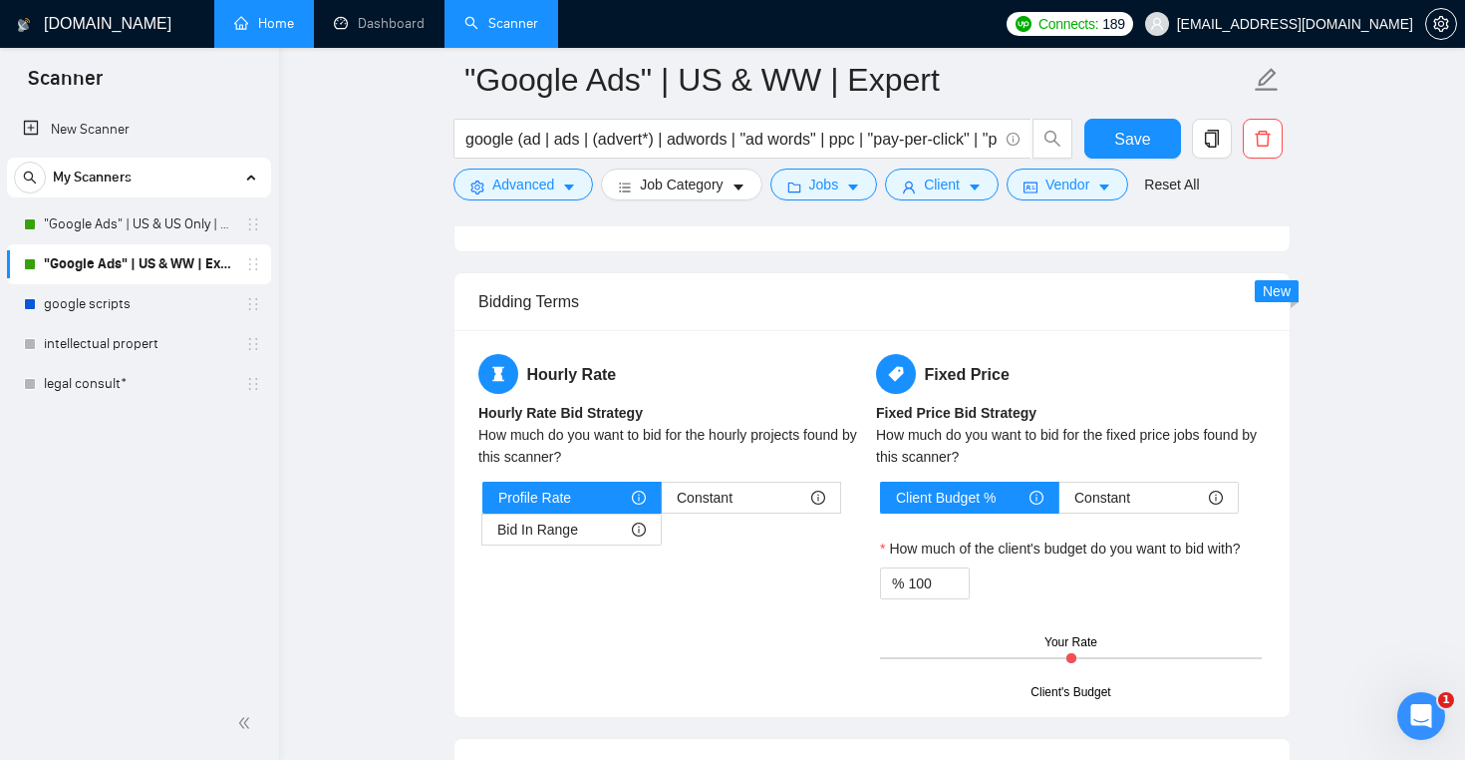
click at [353, 219] on main ""Google Ads" | US & WW | Expert google (ad | ads | (advert*) | adwords | "ad wo…" at bounding box center [872, 31] width 1123 height 6016
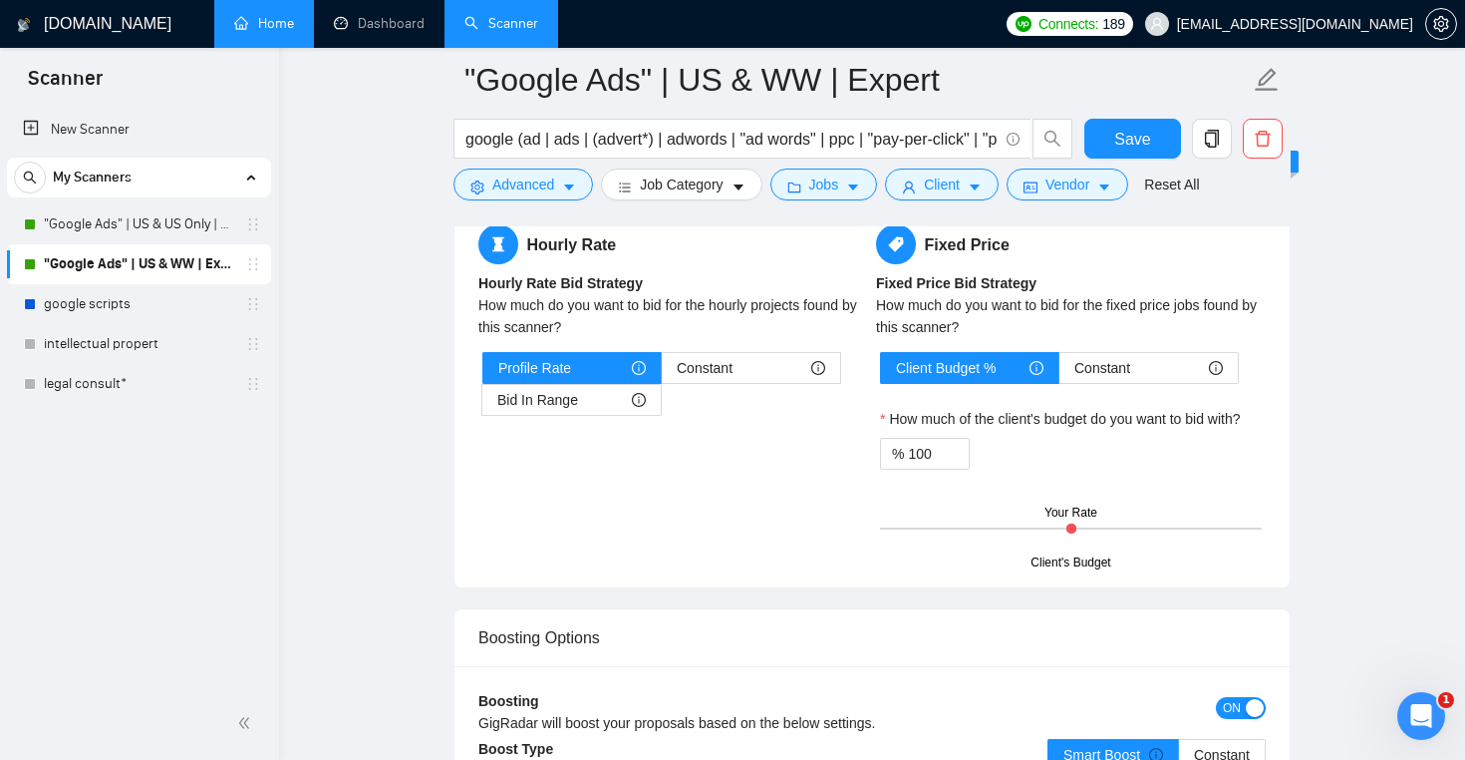
scroll to position [3180, 0]
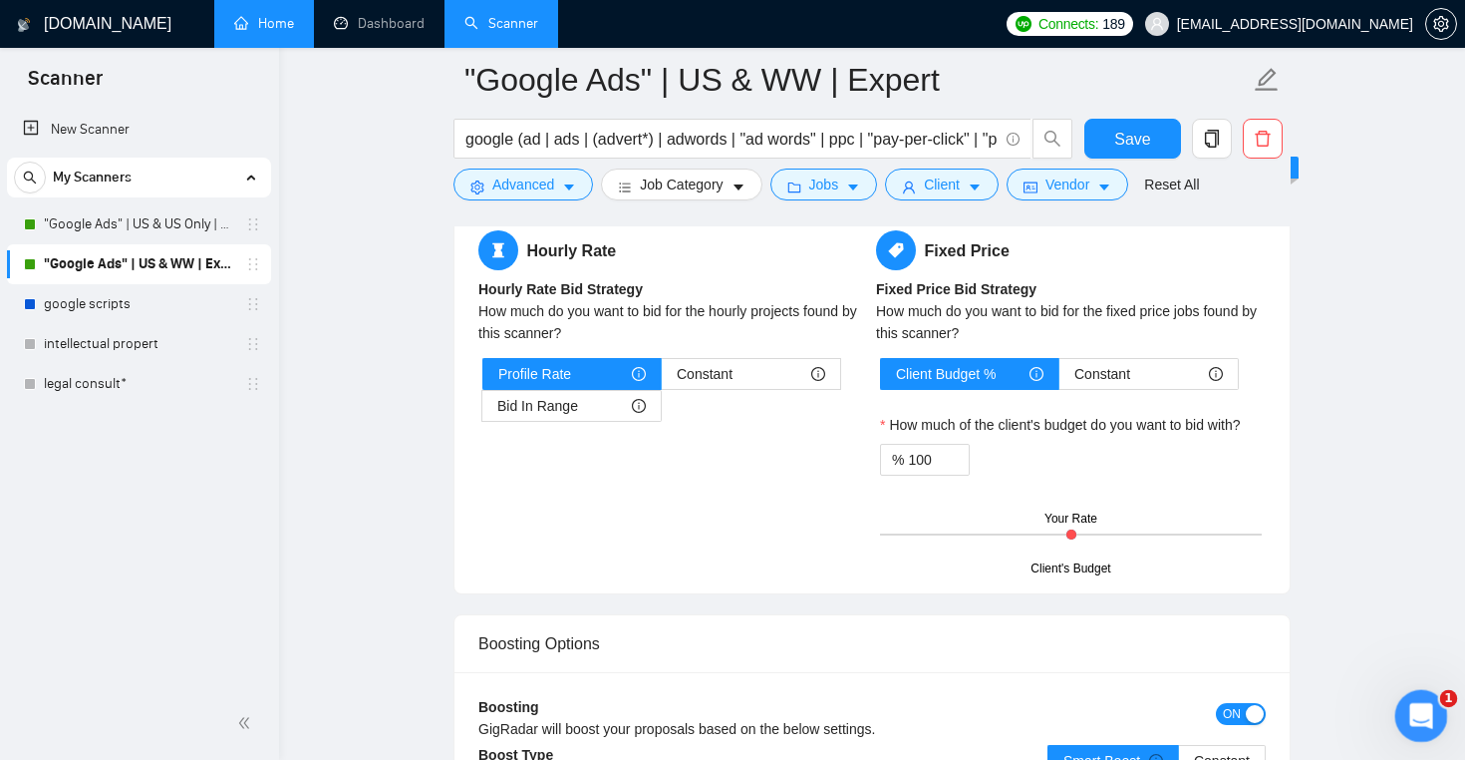
click at [1412, 689] on html at bounding box center [1419, 713] width 48 height 48
click at [1418, 720] on icon "Open Intercom Messenger" at bounding box center [1419, 713] width 33 height 33
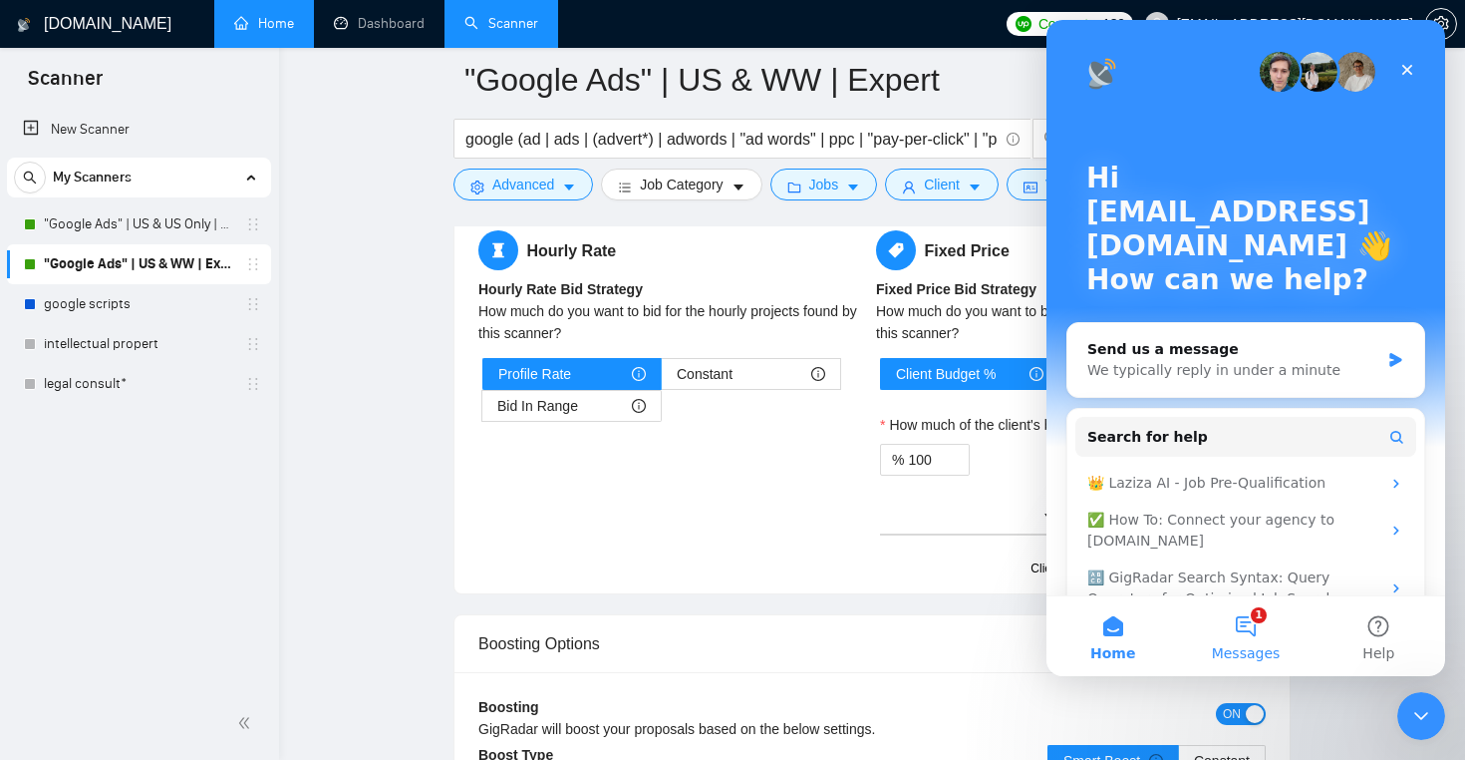
click at [1262, 621] on button "1 Messages" at bounding box center [1245, 636] width 133 height 80
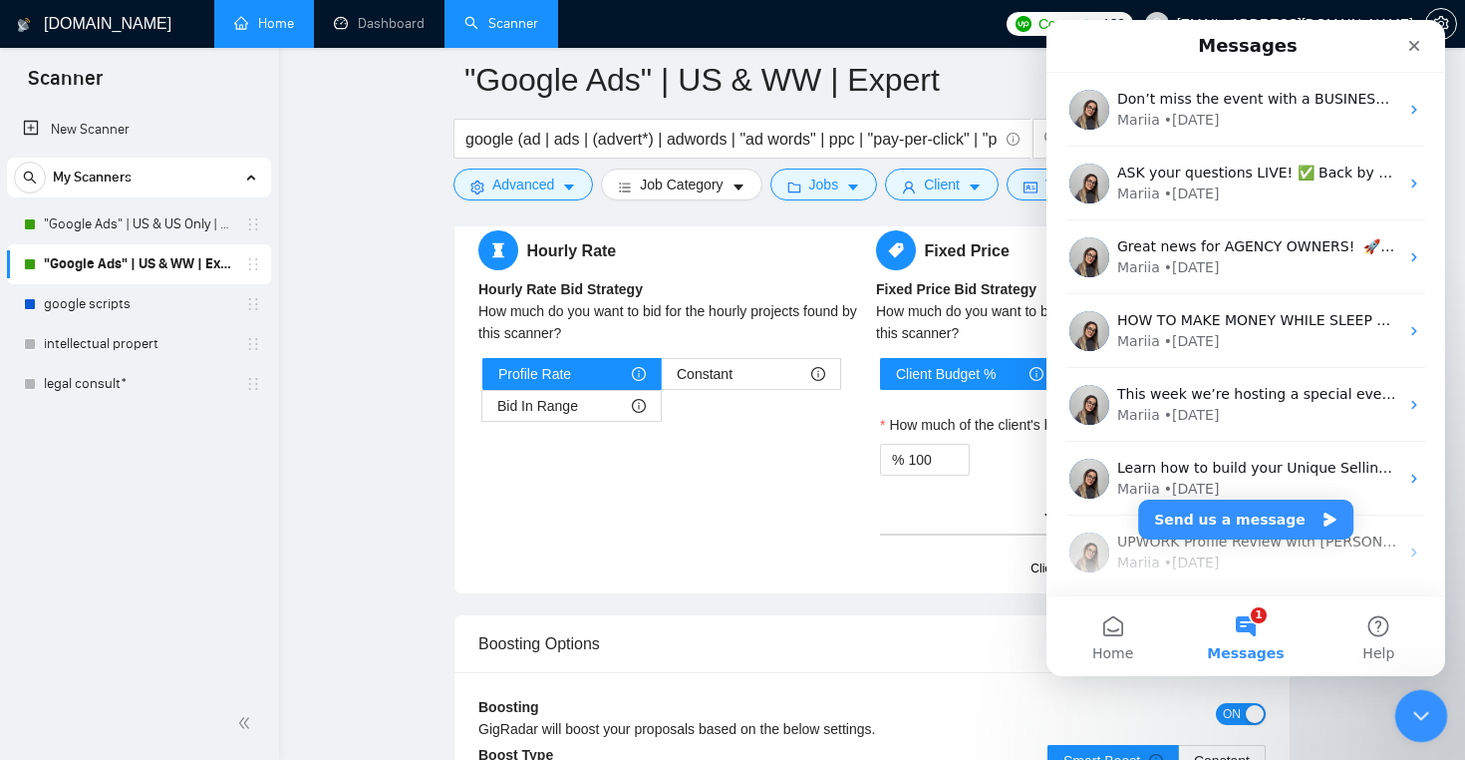
click at [1433, 716] on div "Close Intercom Messenger" at bounding box center [1419, 713] width 48 height 48
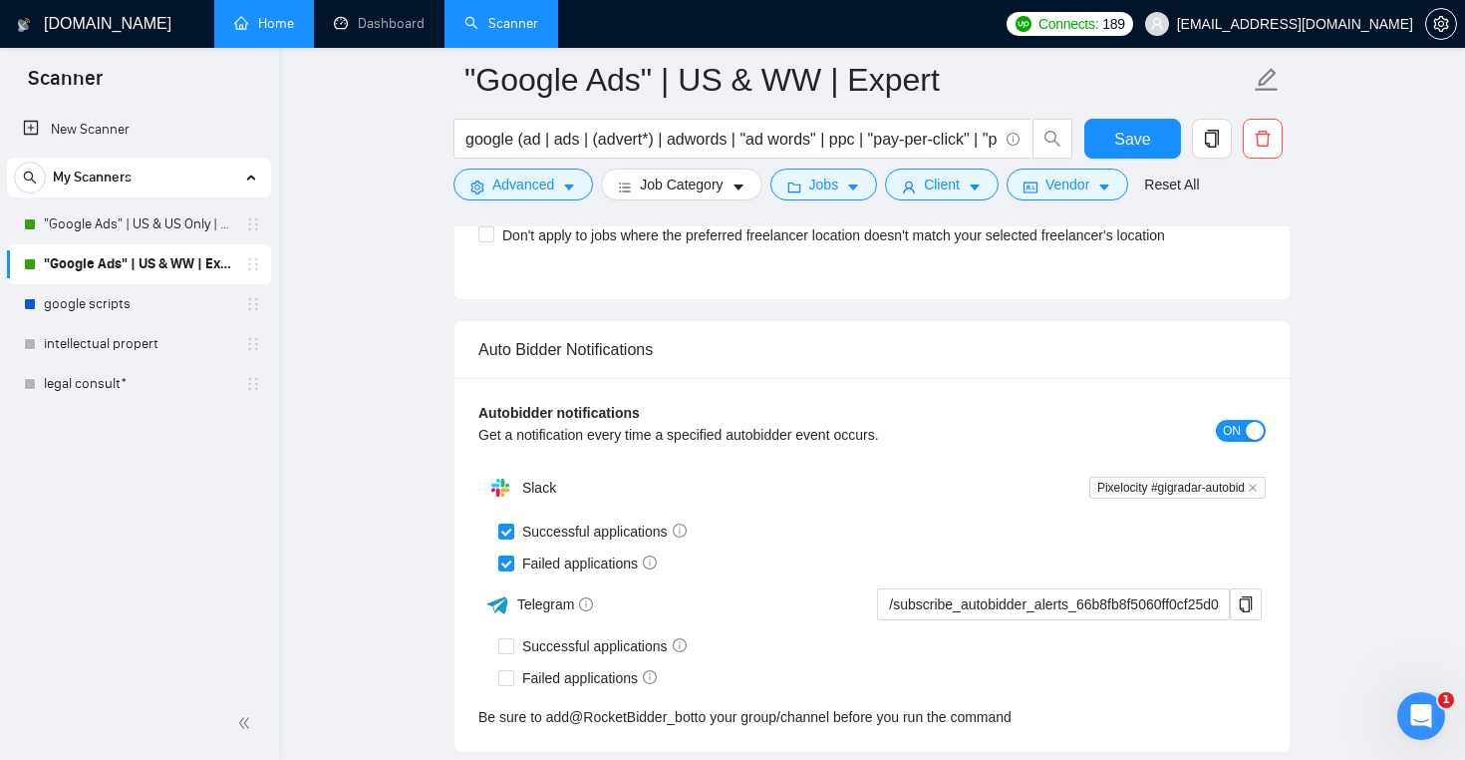
scroll to position [4728, 0]
